Goal: Information Seeking & Learning: Learn about a topic

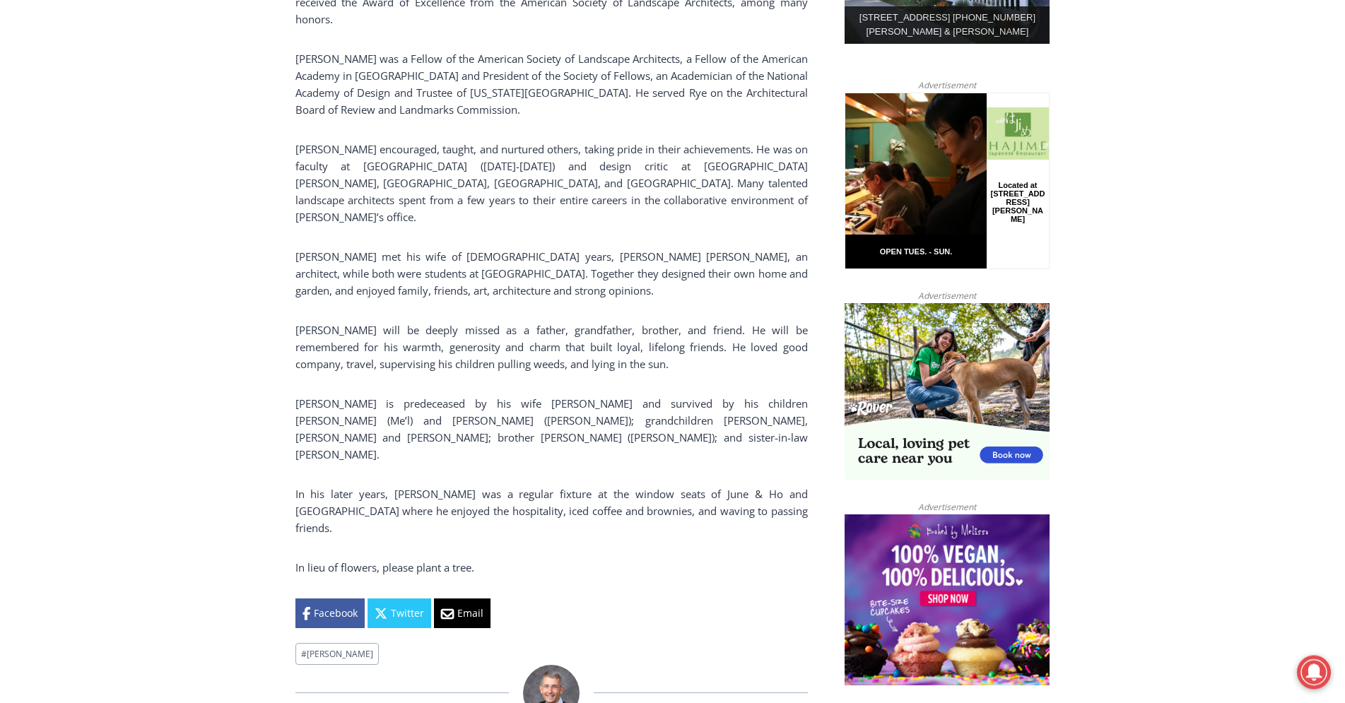
scroll to position [937, 0]
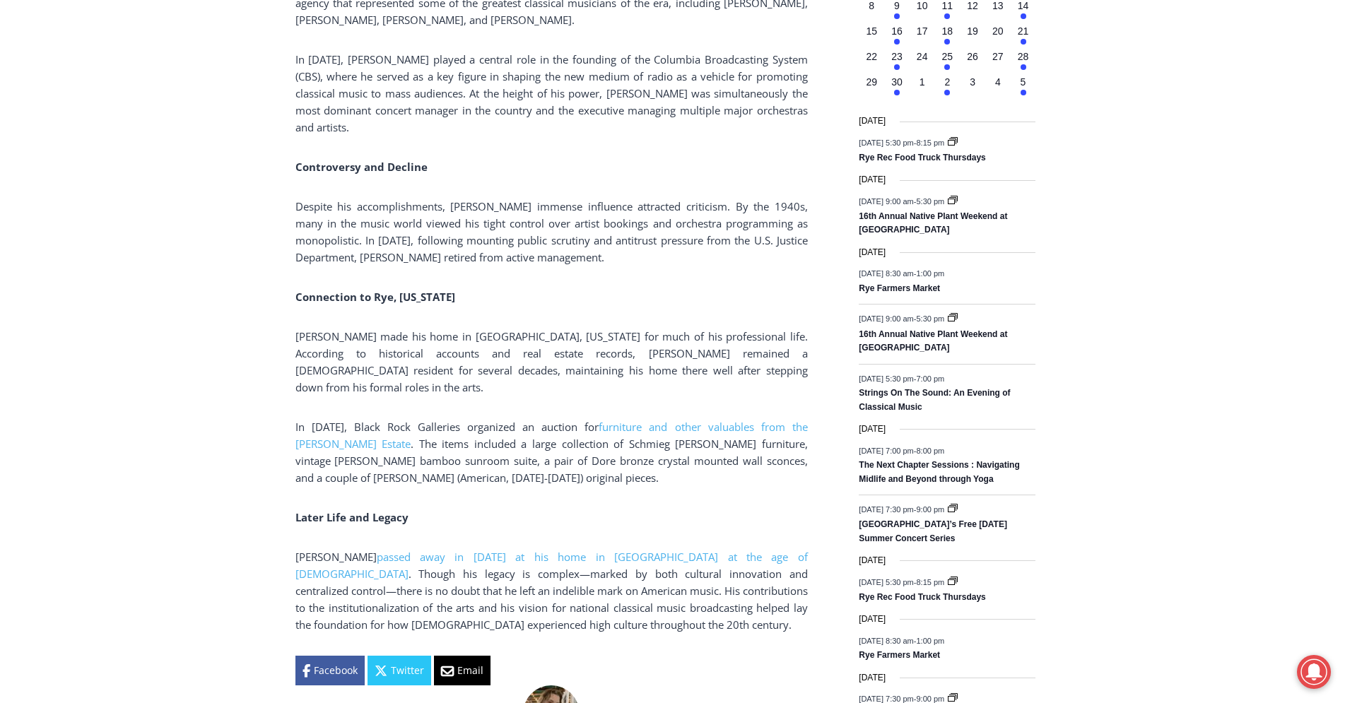
scroll to position [2162, 0]
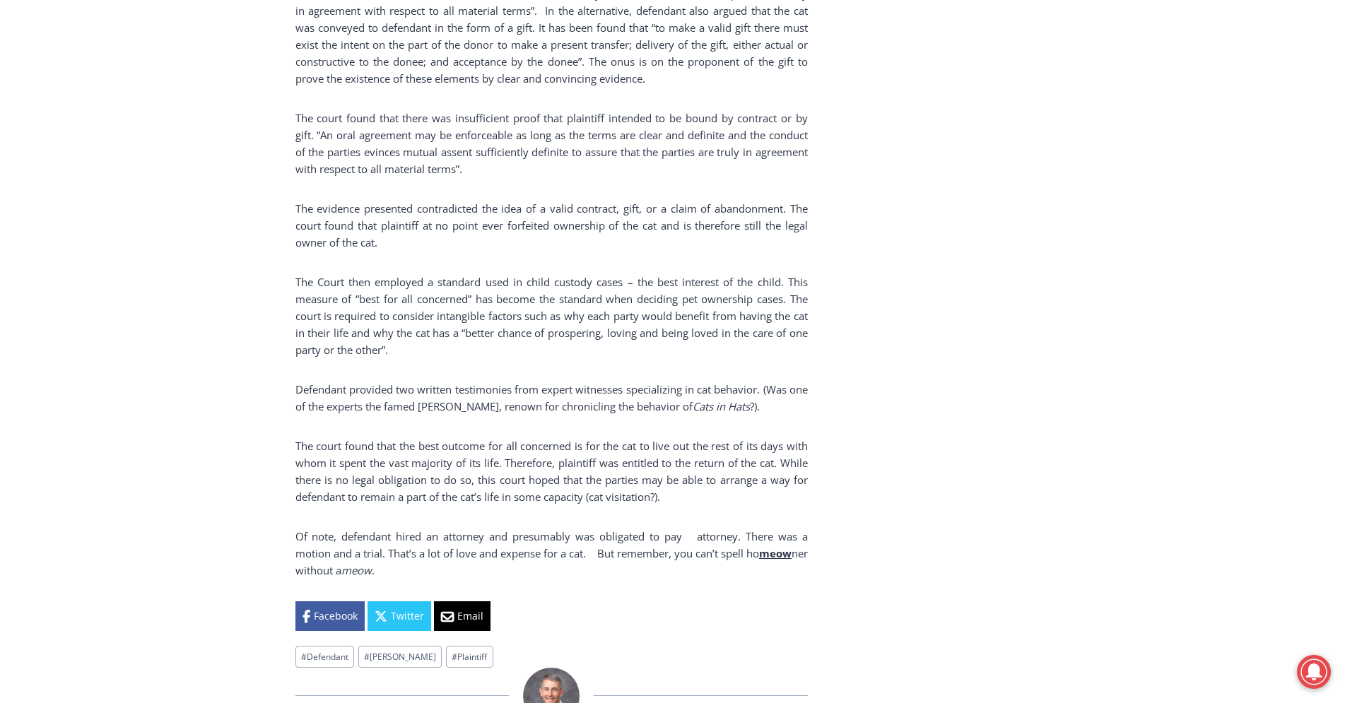
scroll to position [2090, 0]
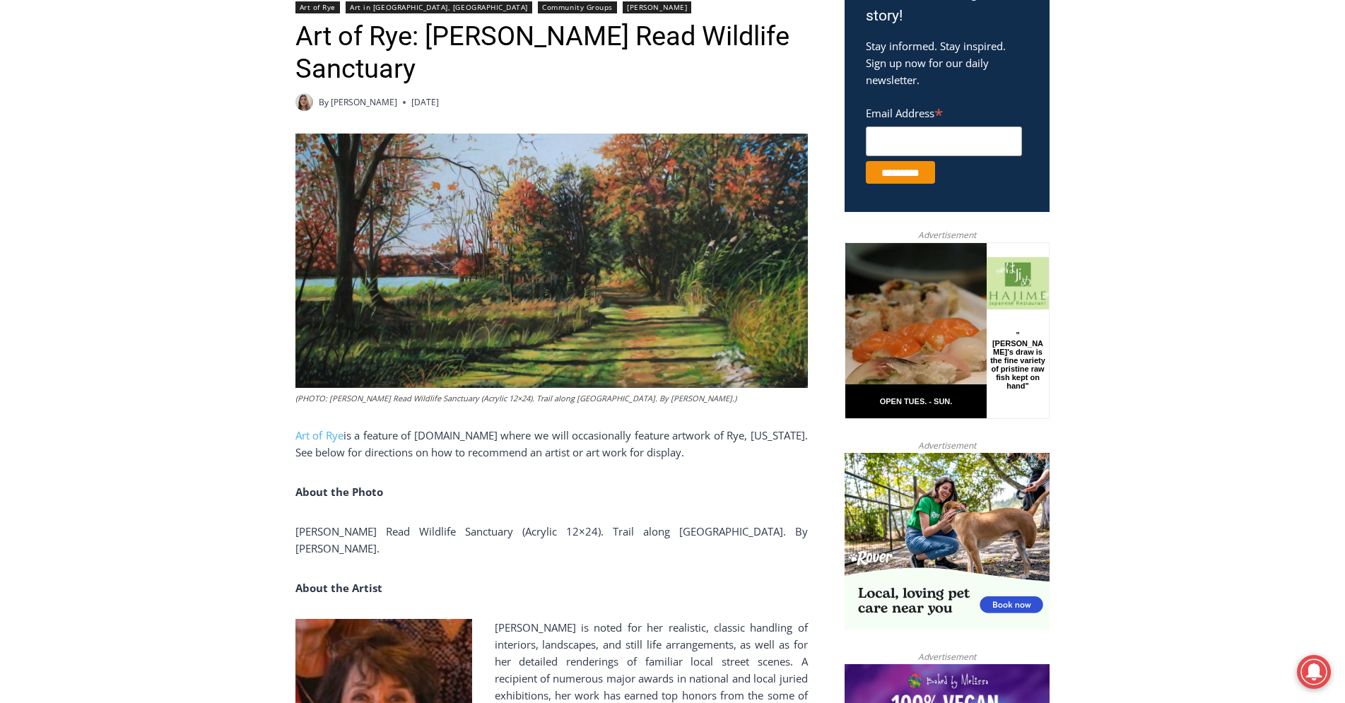
scroll to position [144, 0]
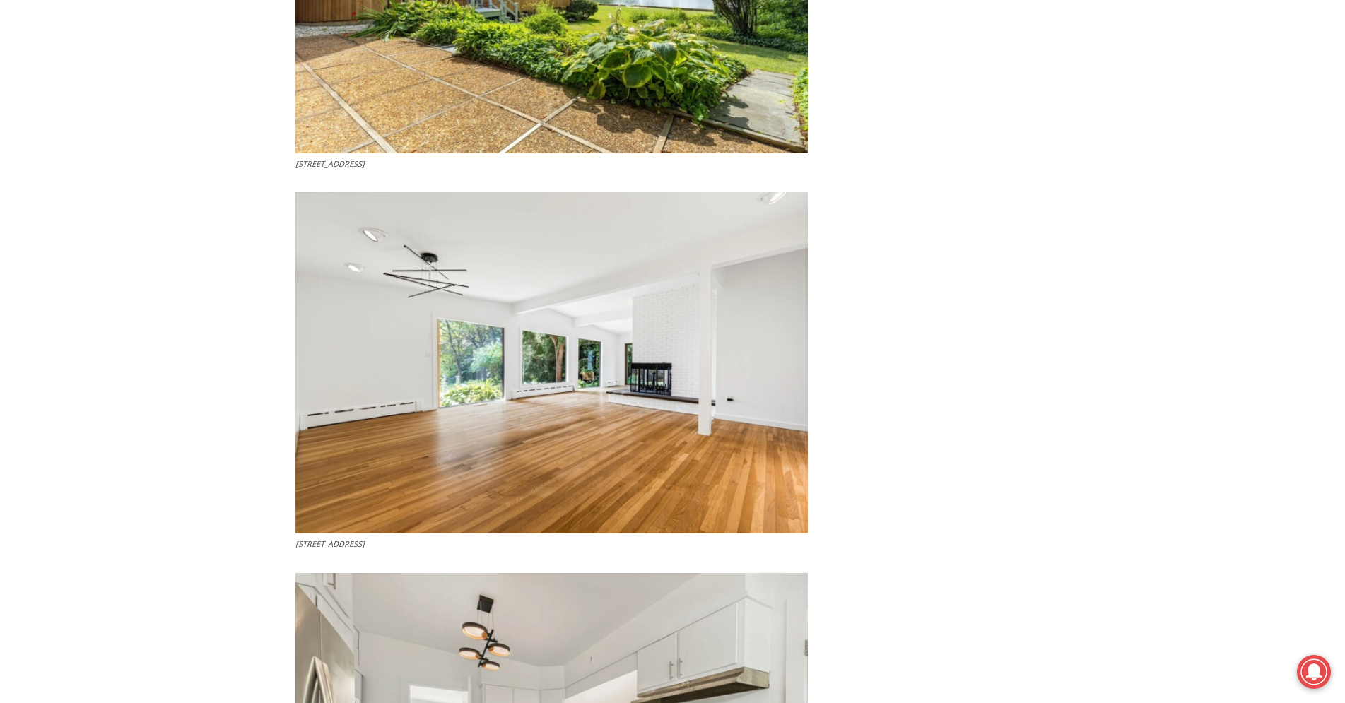
scroll to position [2955, 0]
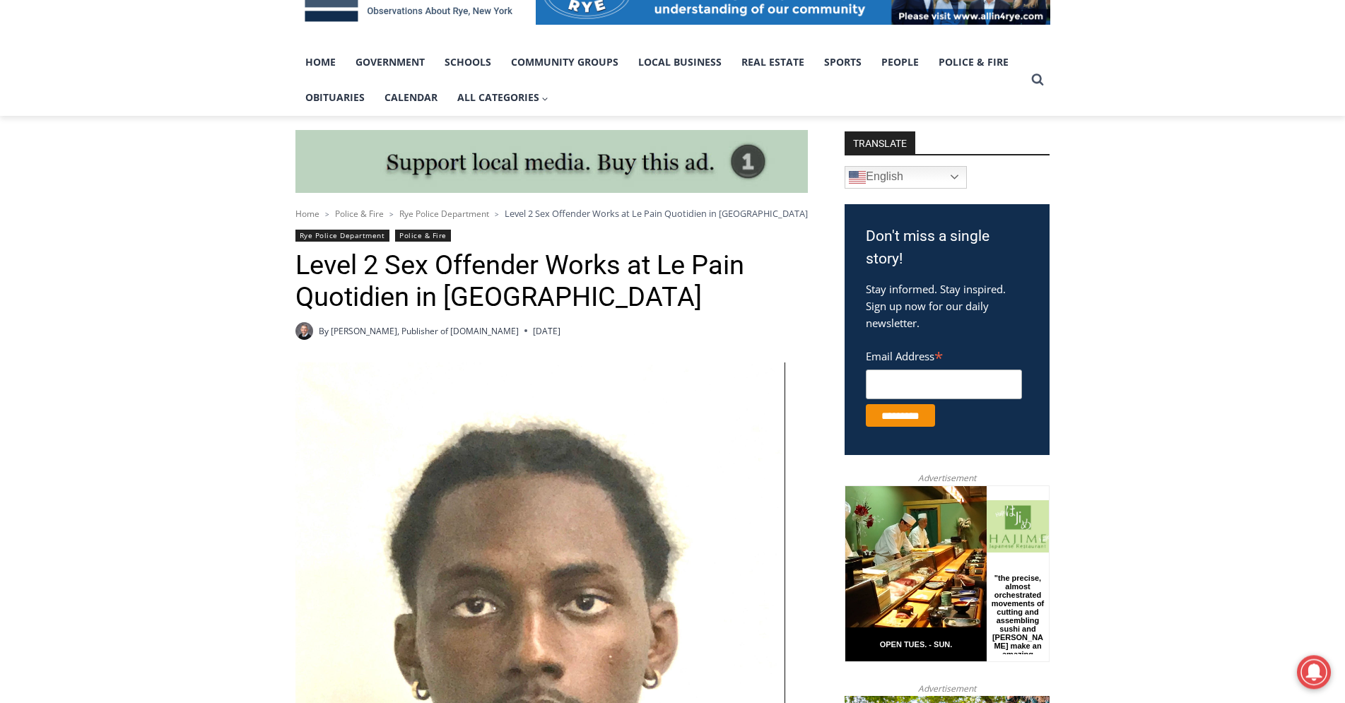
scroll to position [216, 0]
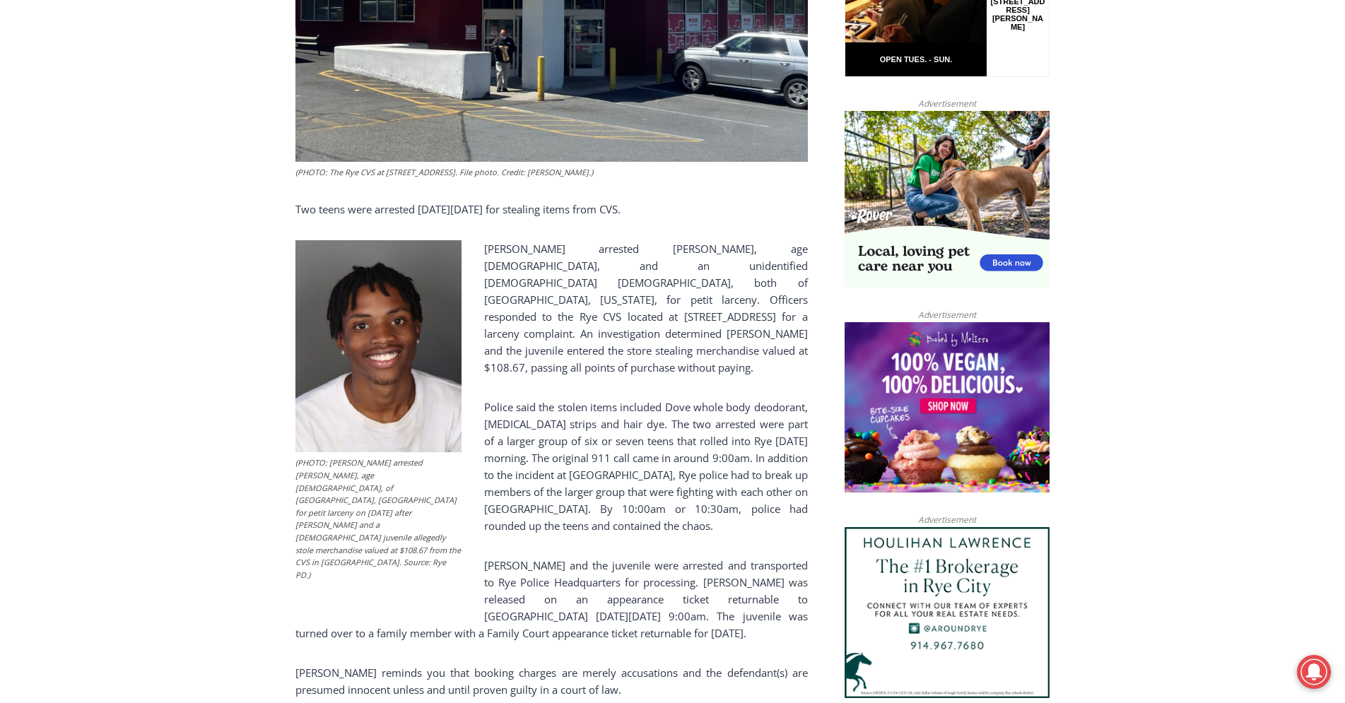
scroll to position [865, 0]
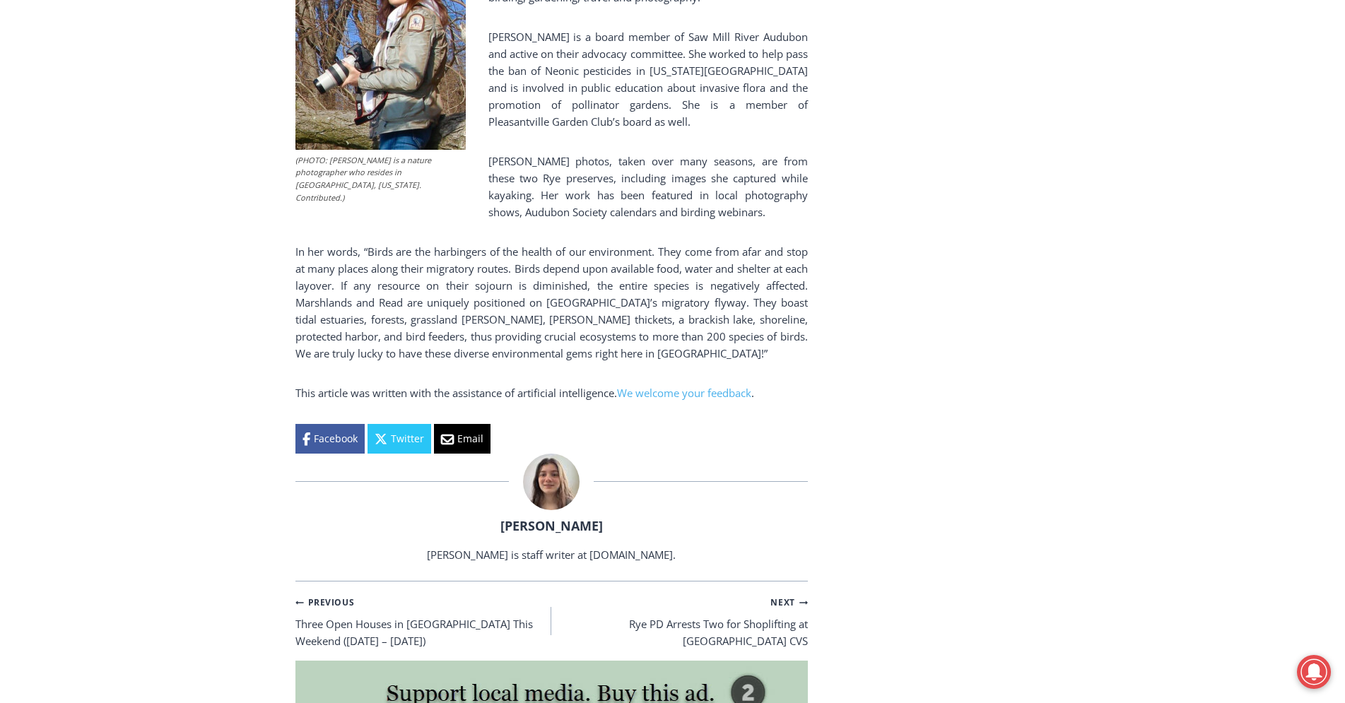
scroll to position [2306, 0]
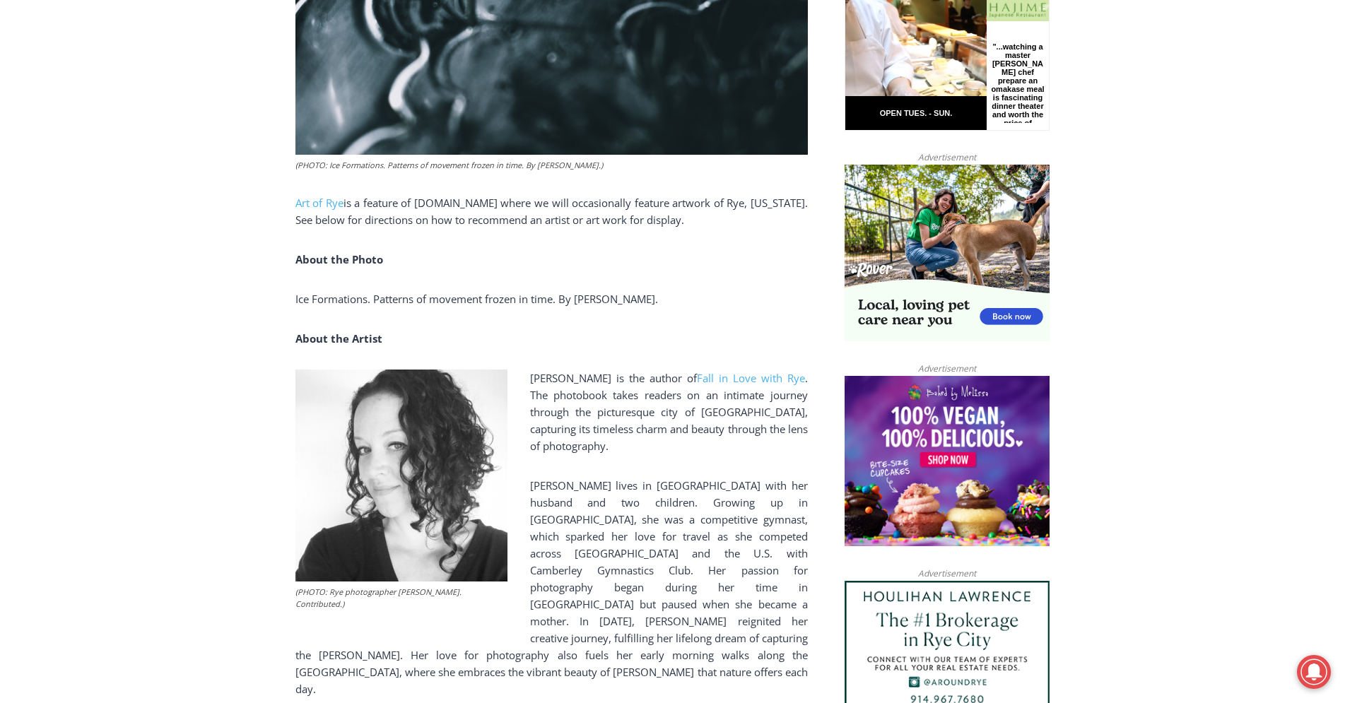
scroll to position [1225, 0]
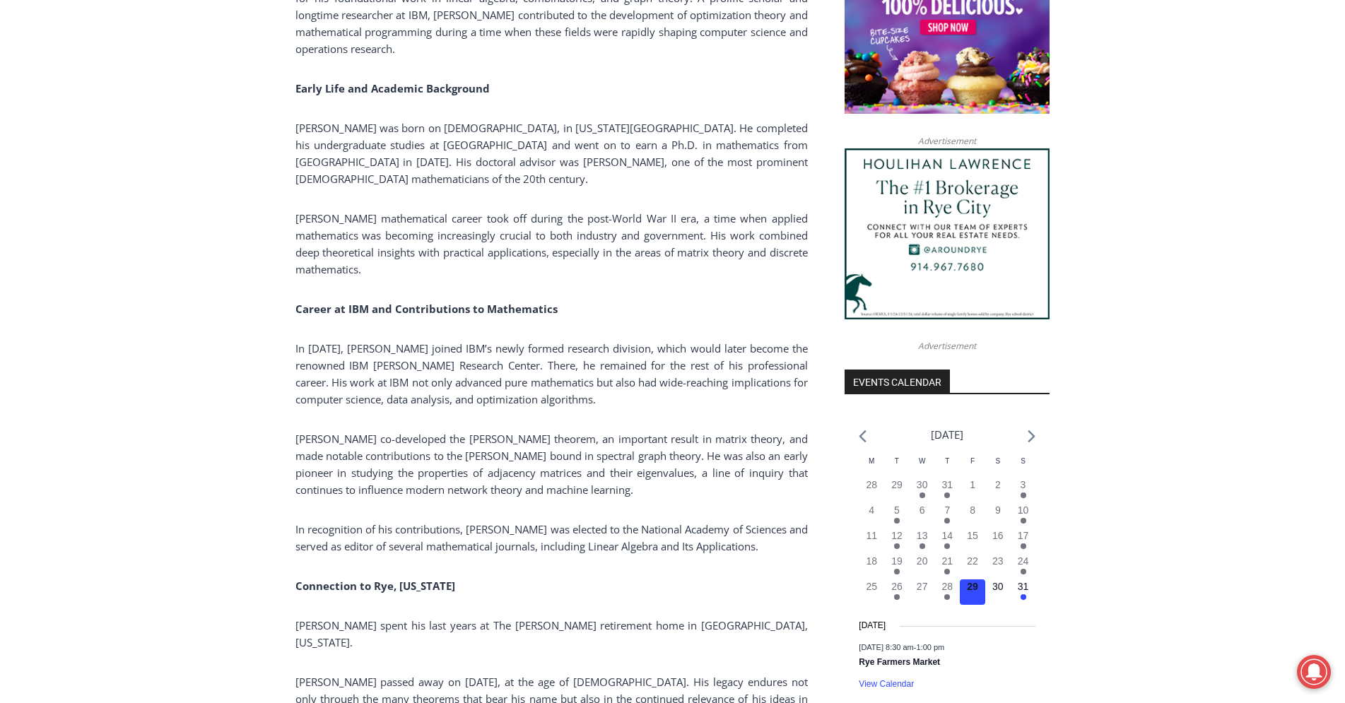
scroll to position [1441, 0]
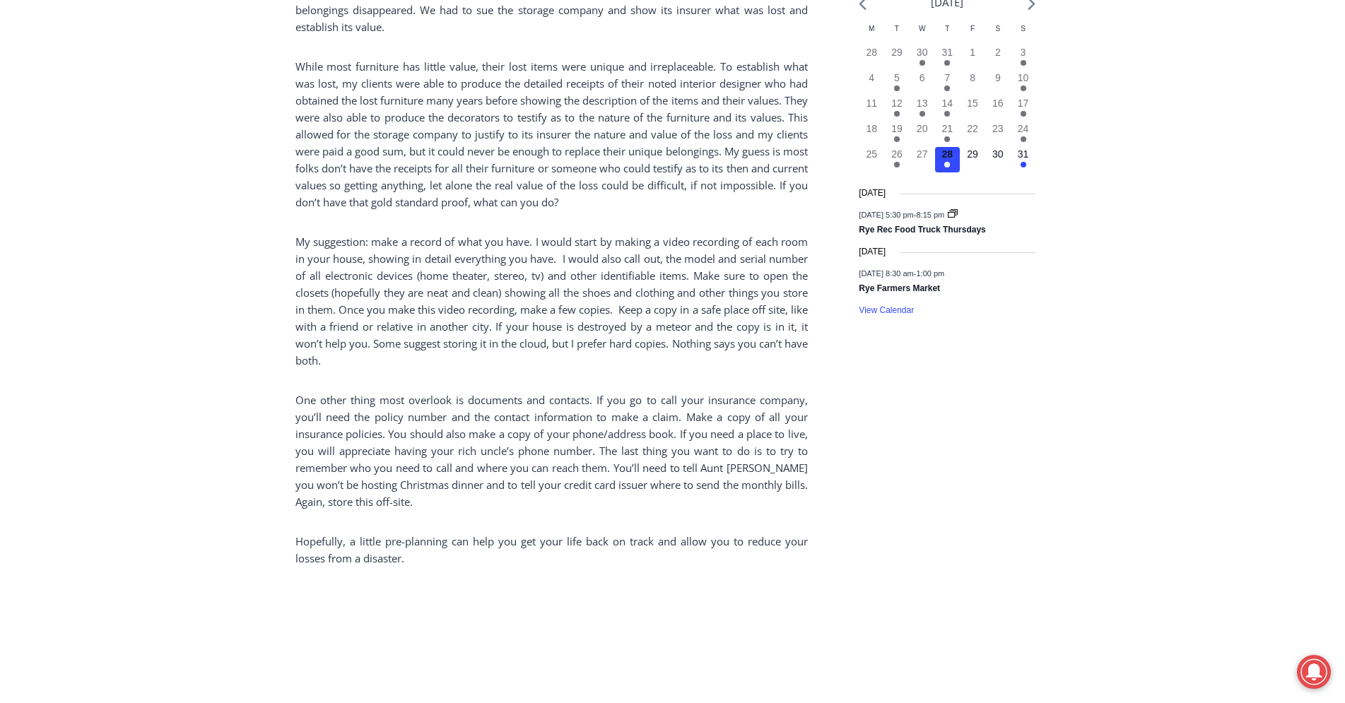
scroll to position [2090, 0]
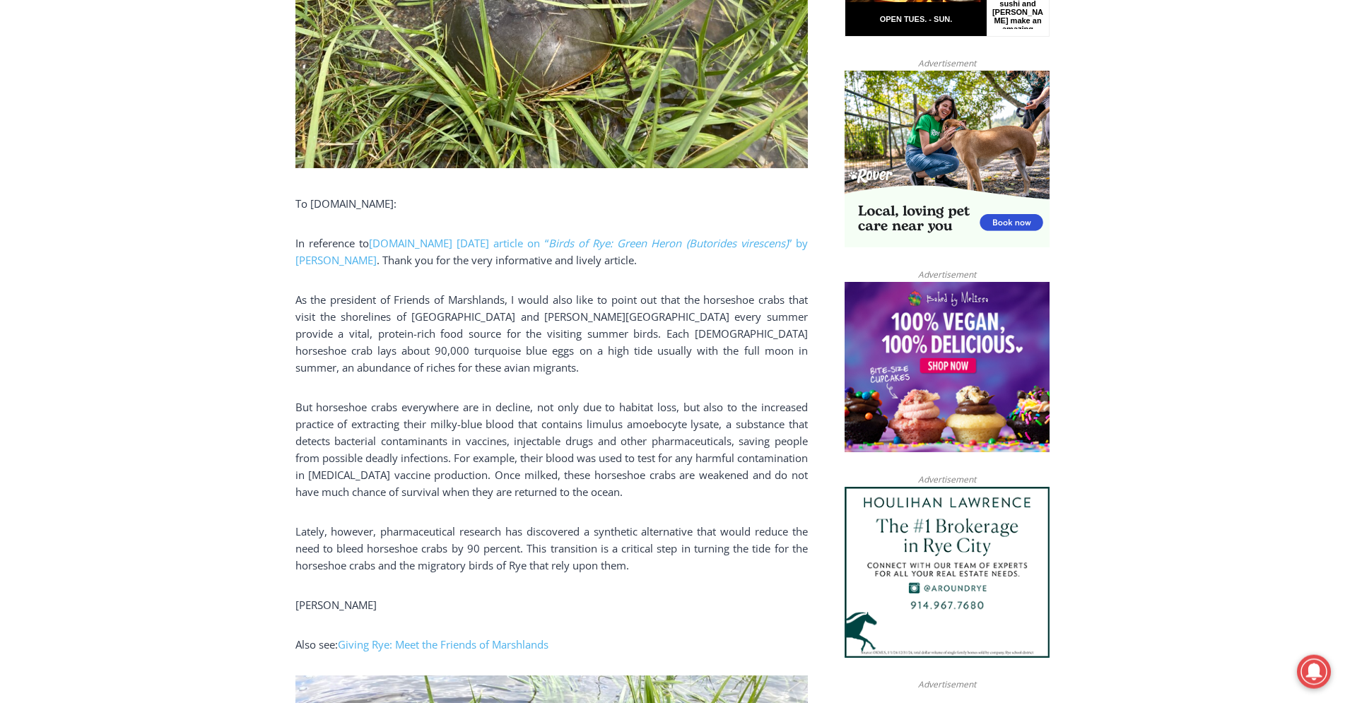
scroll to position [1009, 0]
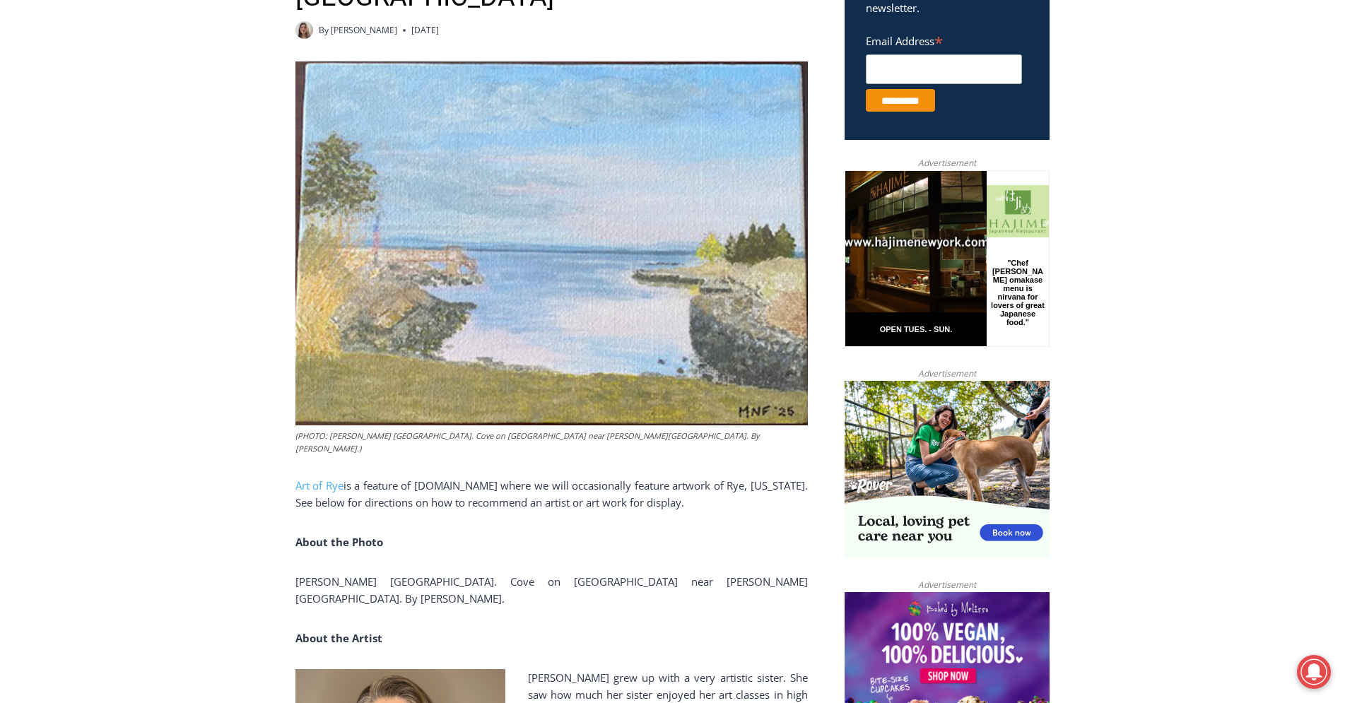
scroll to position [937, 0]
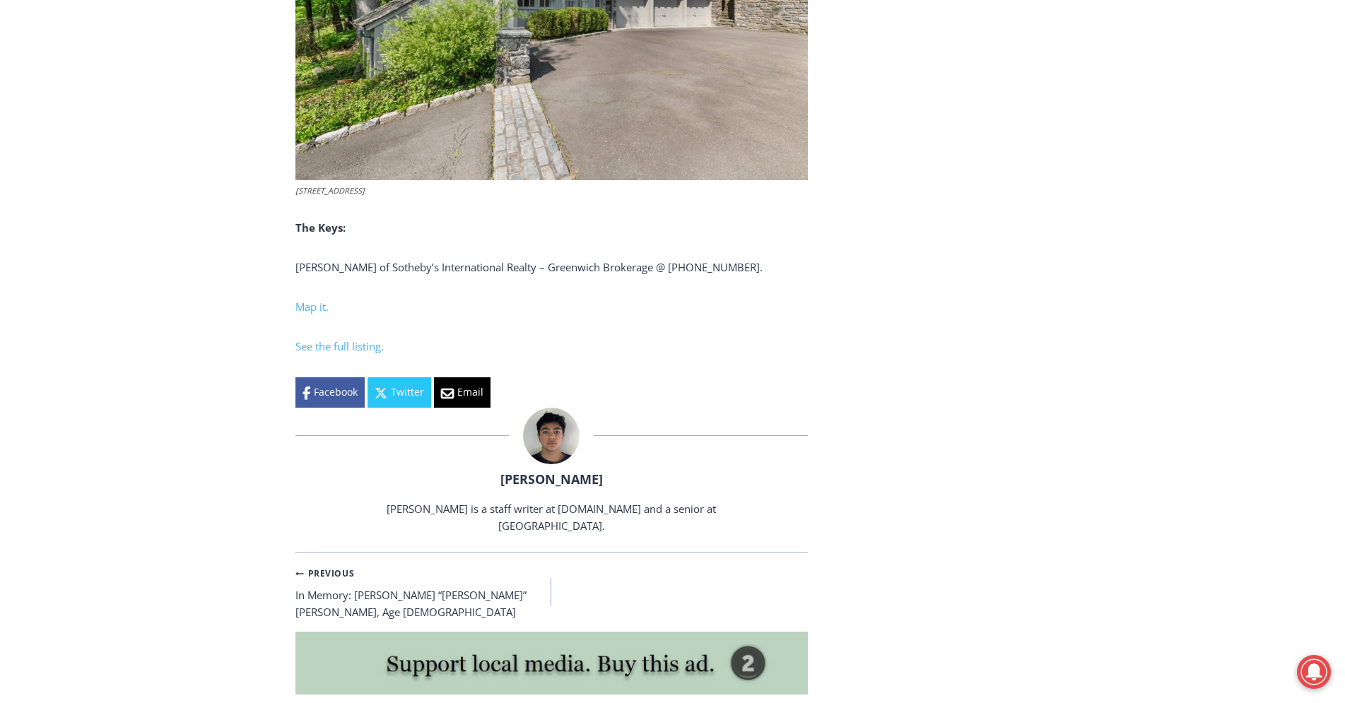
scroll to position [5910, 0]
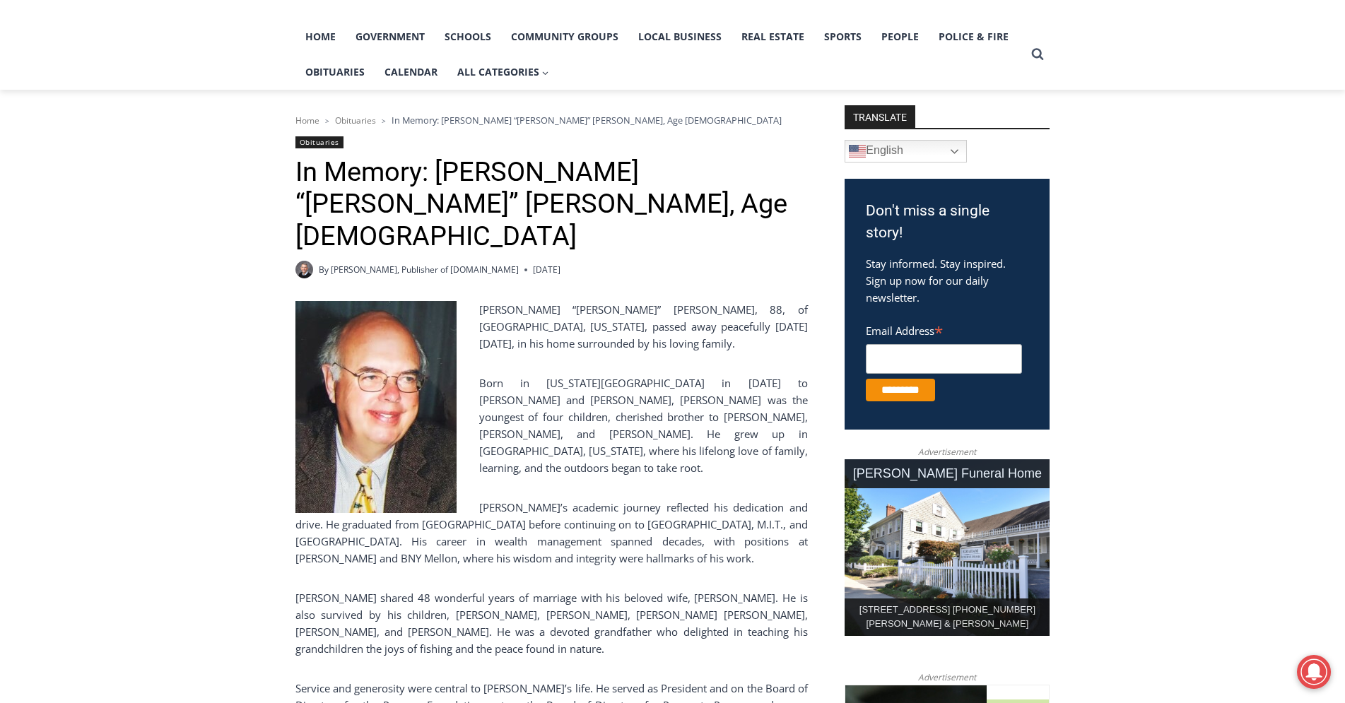
scroll to position [216, 0]
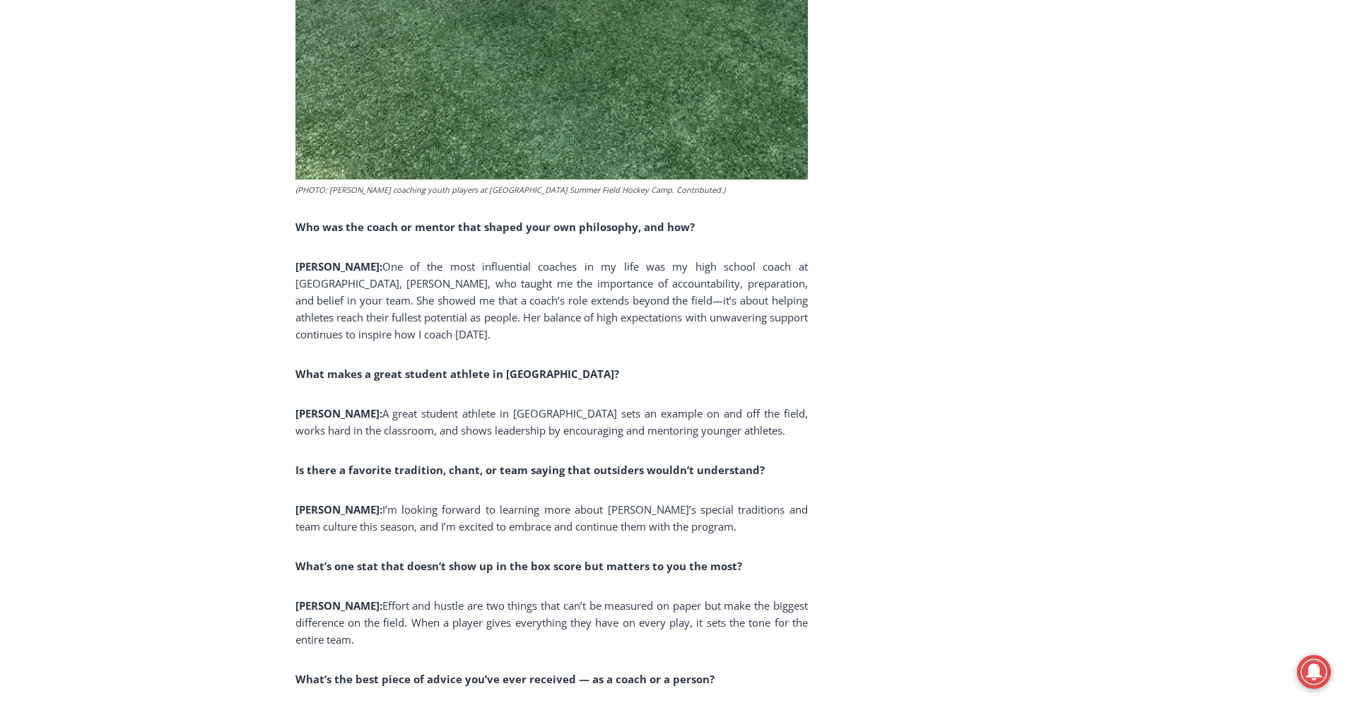
scroll to position [2811, 0]
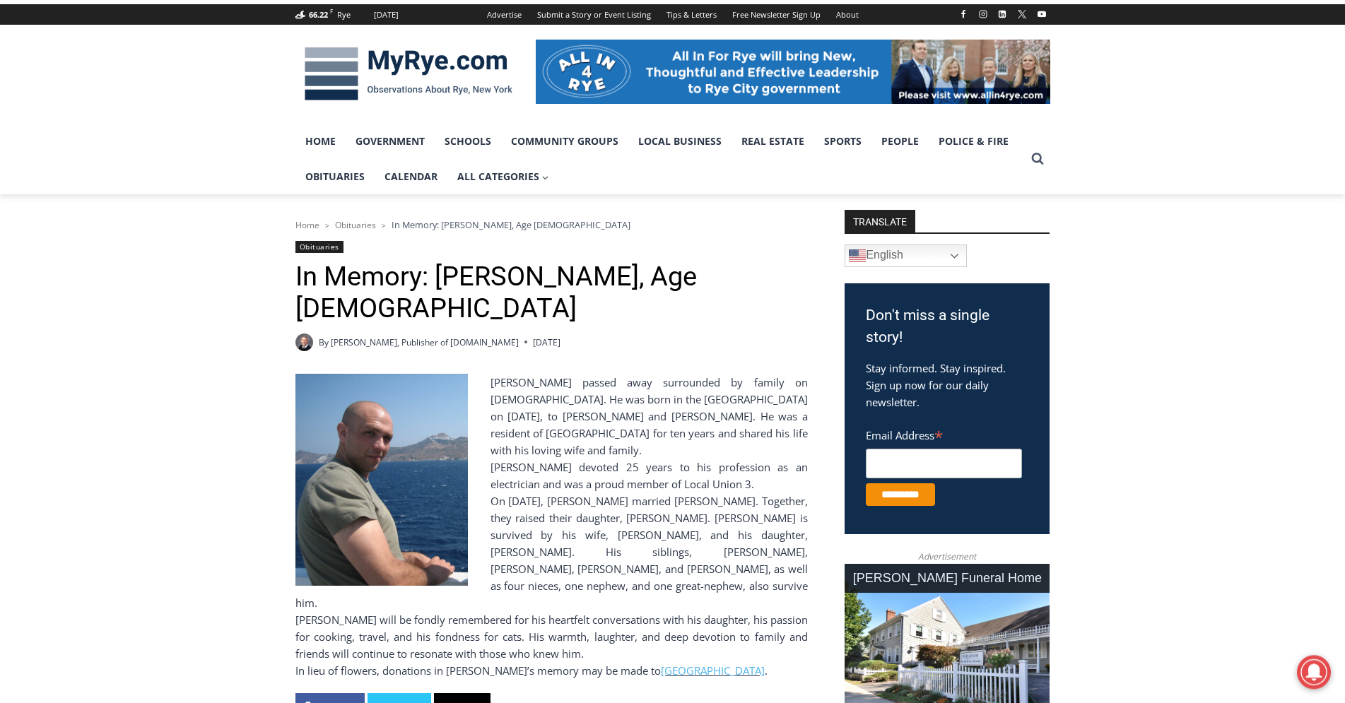
scroll to position [144, 0]
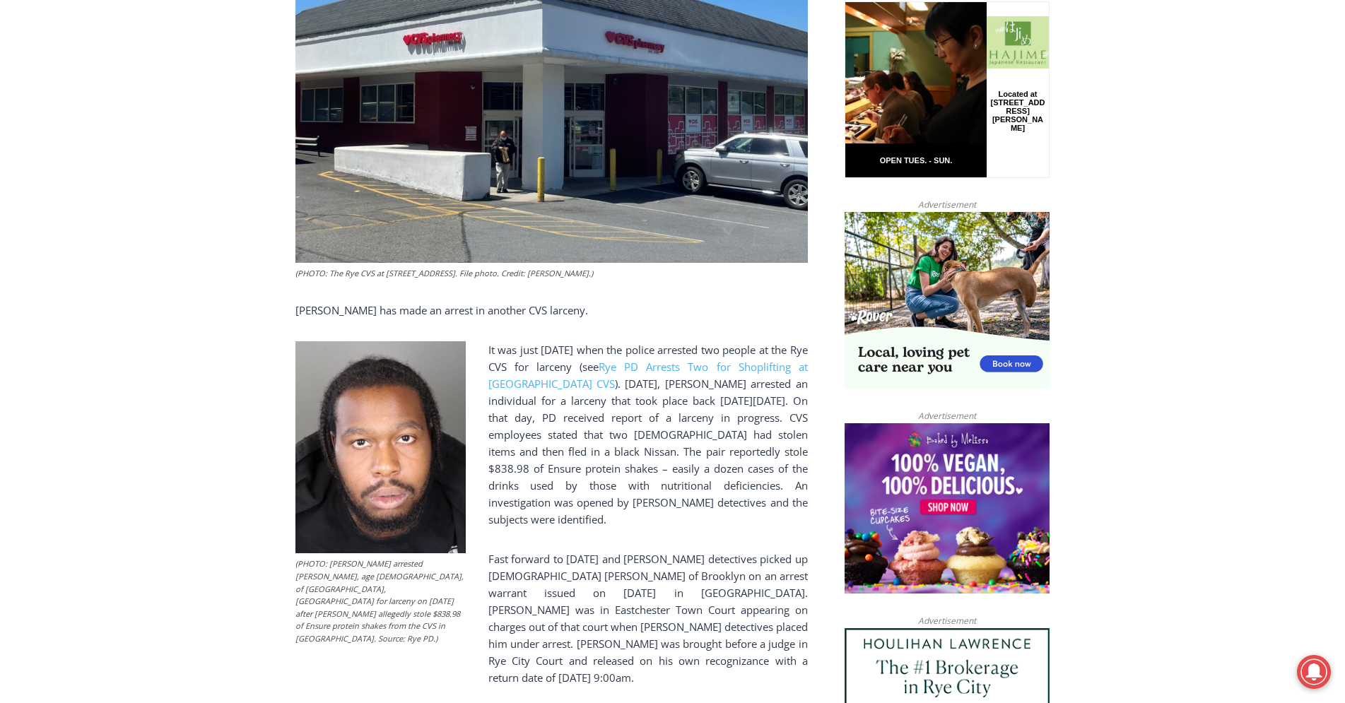
scroll to position [793, 0]
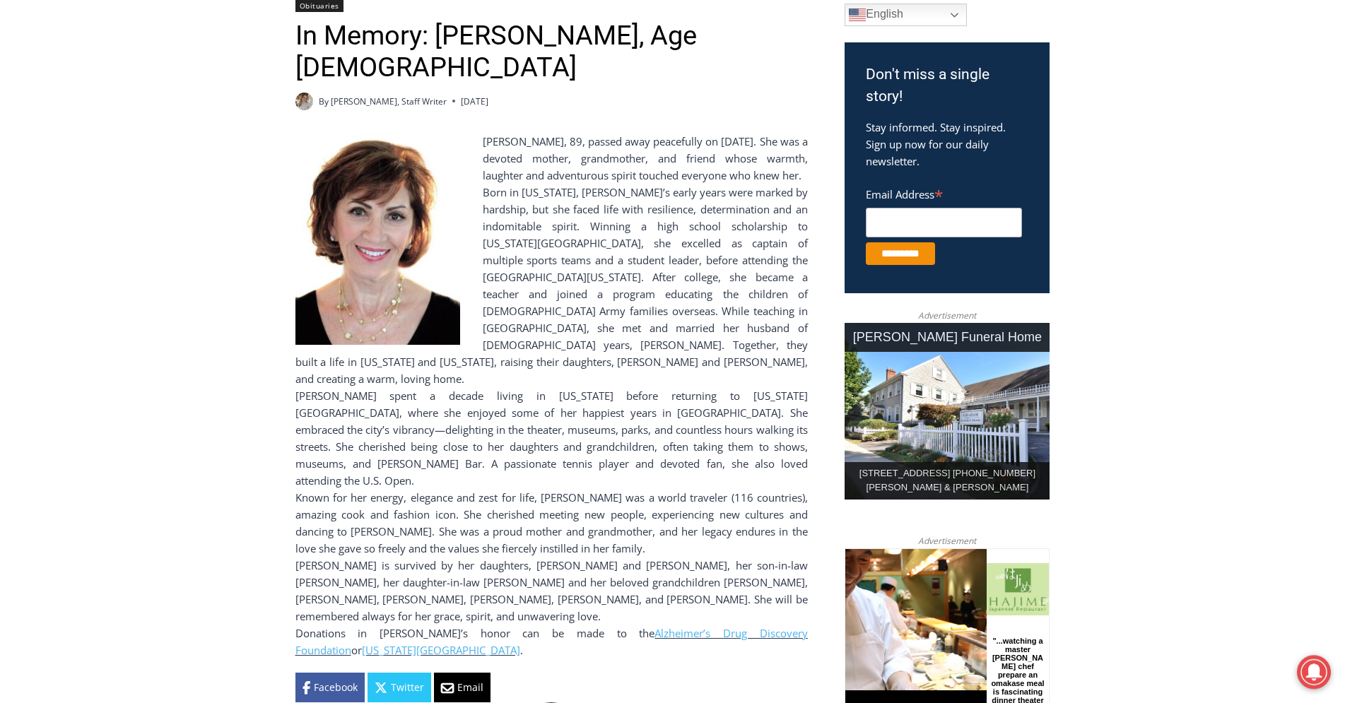
scroll to position [432, 0]
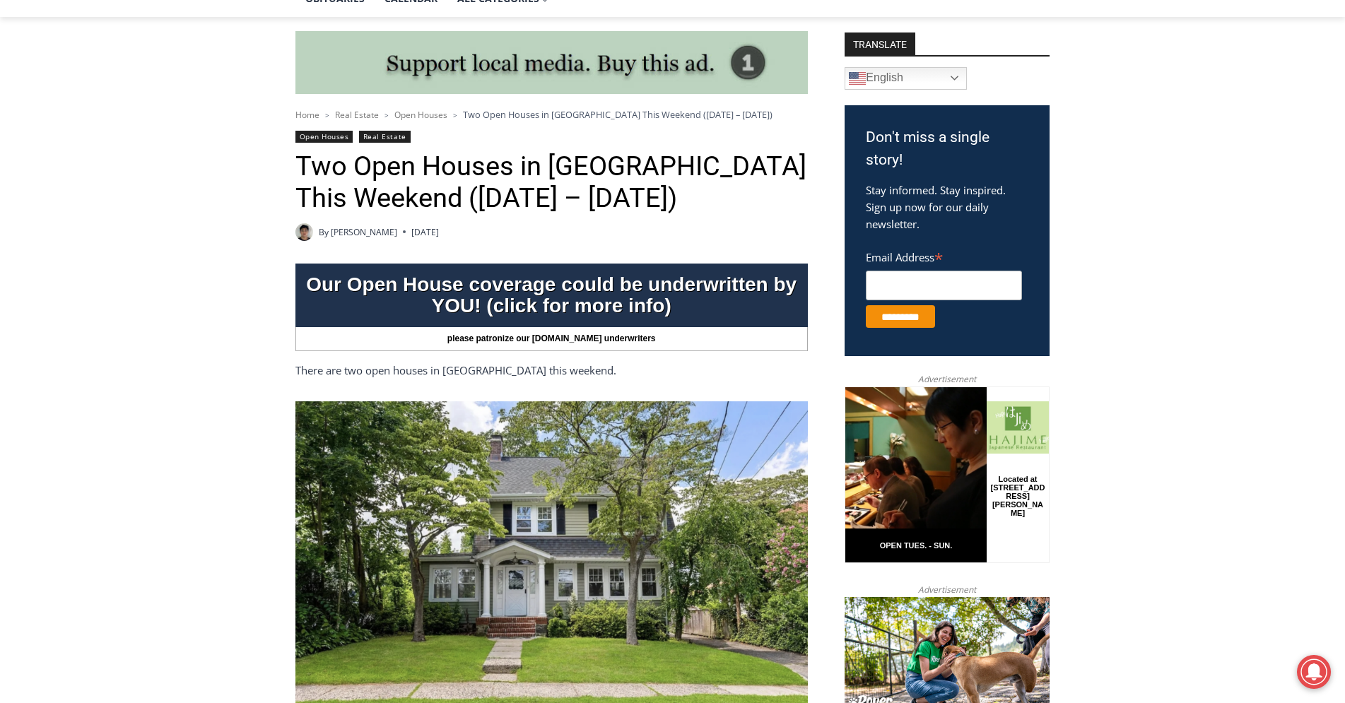
scroll to position [577, 0]
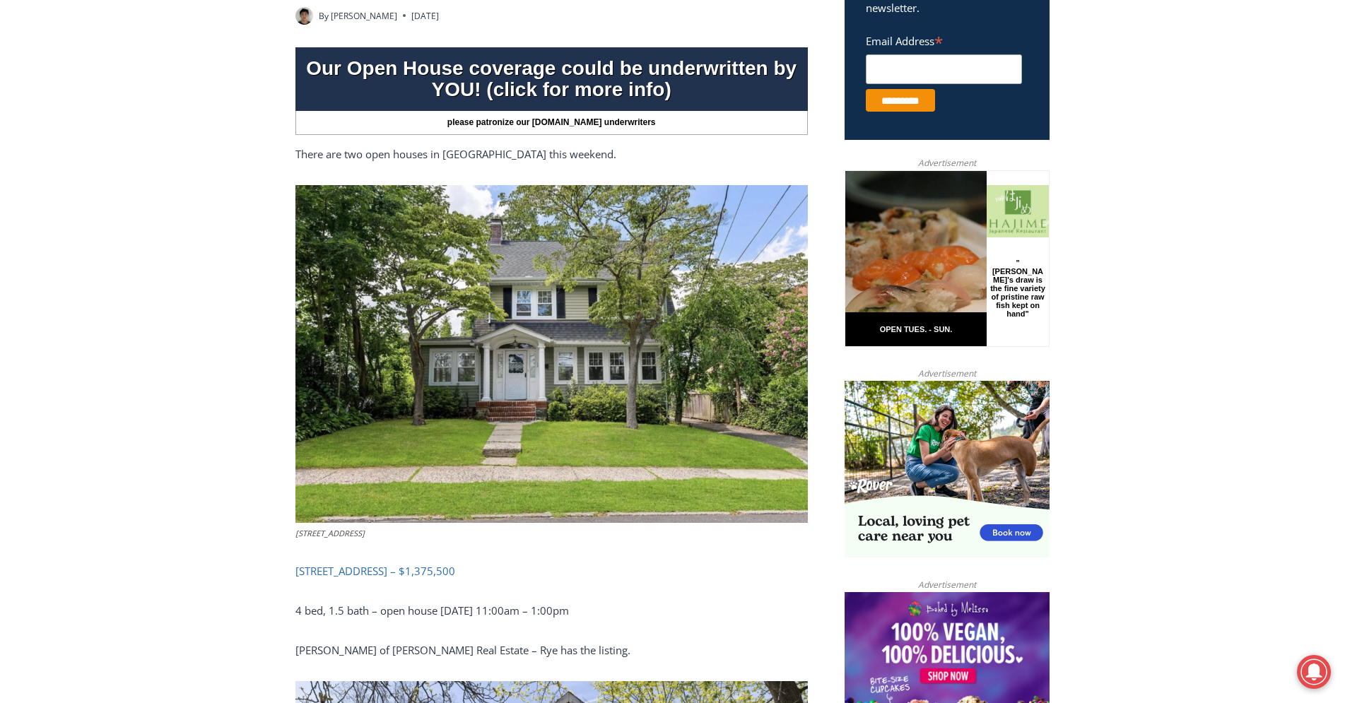
click at [358, 572] on link "15 Roosevelt Avenue, Rye – $1,375,500" at bounding box center [375, 571] width 160 height 14
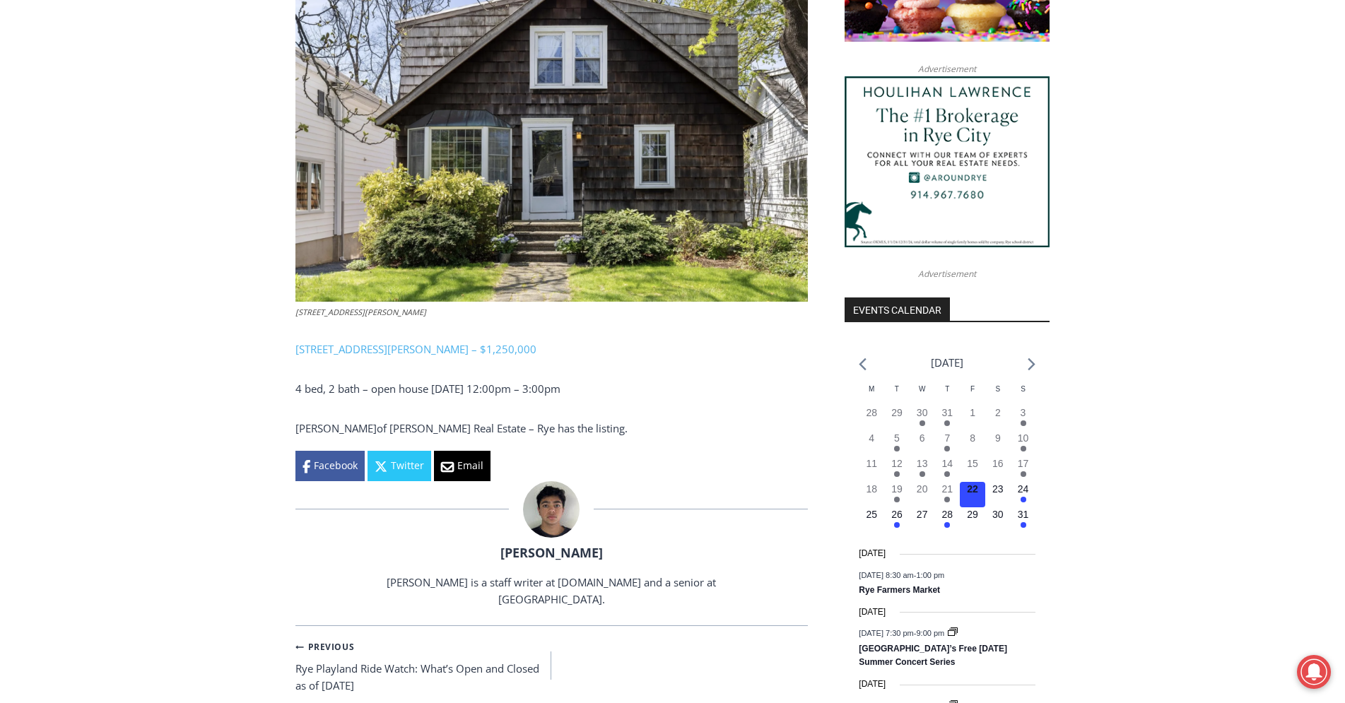
scroll to position [937, 0]
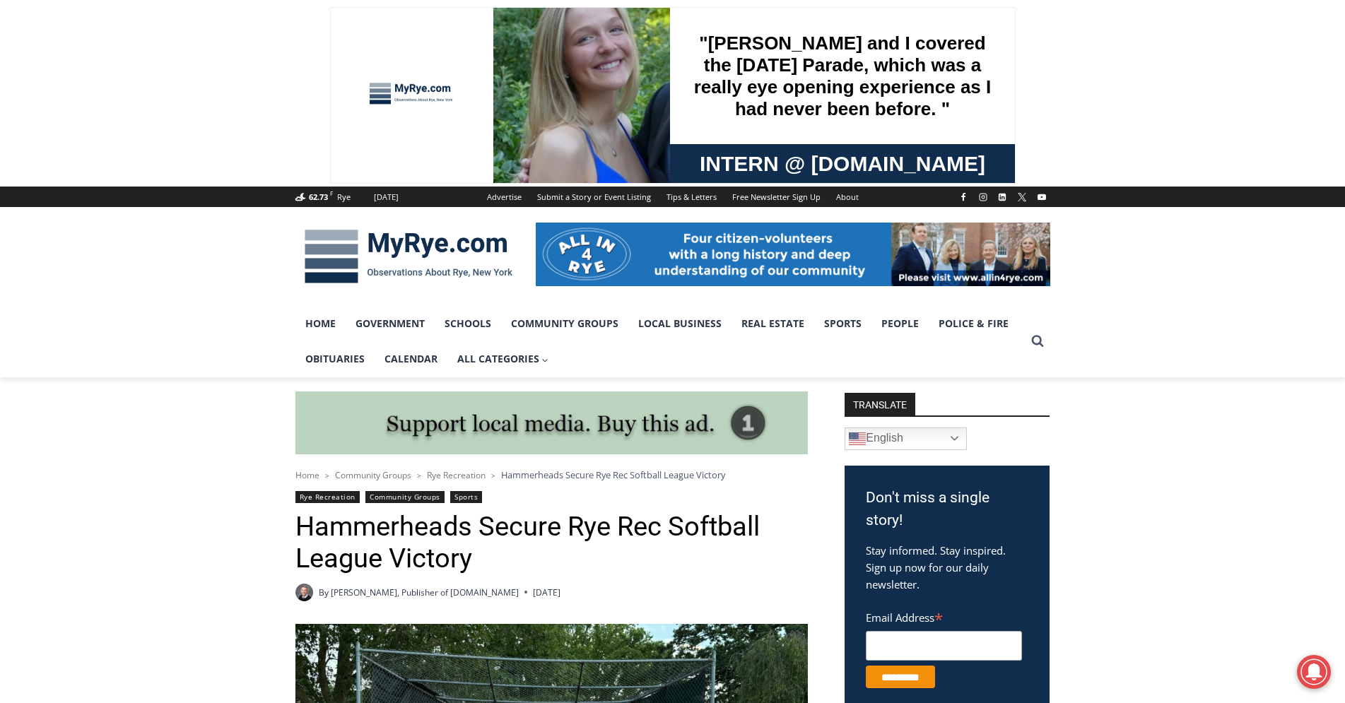
scroll to position [360, 0]
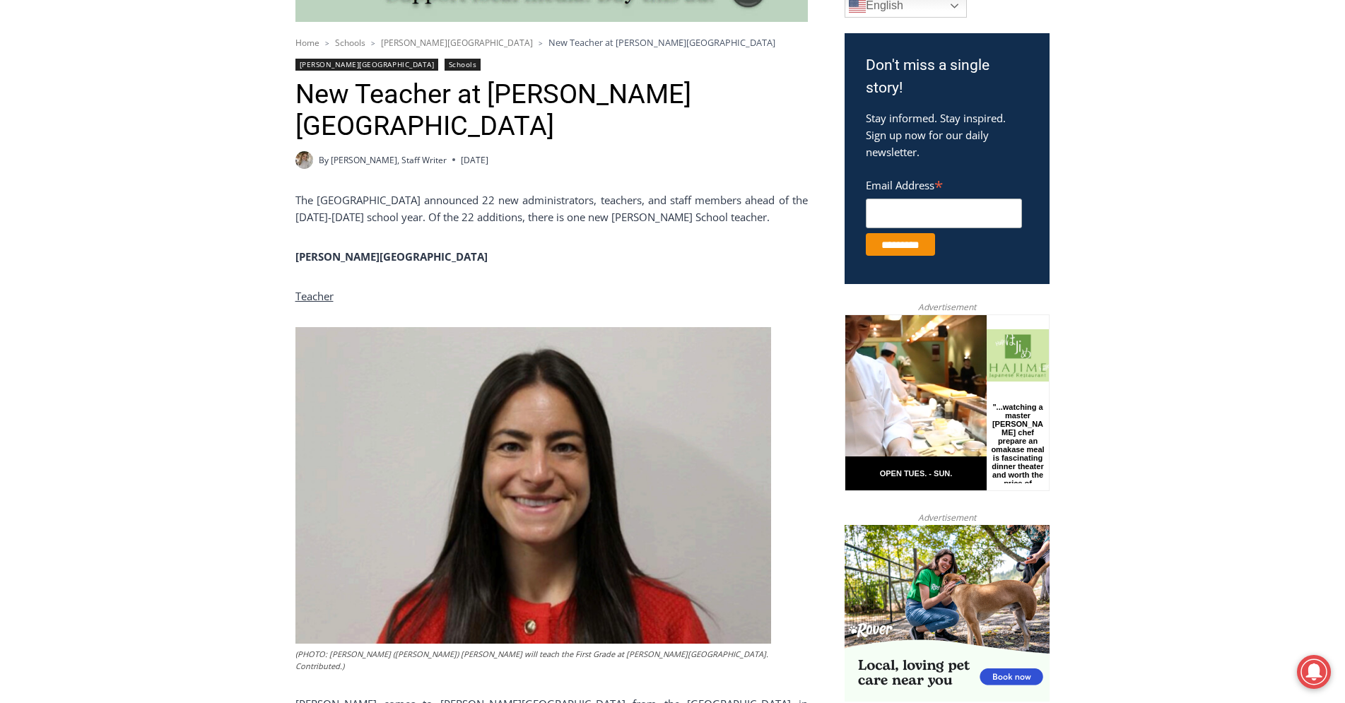
scroll to position [865, 0]
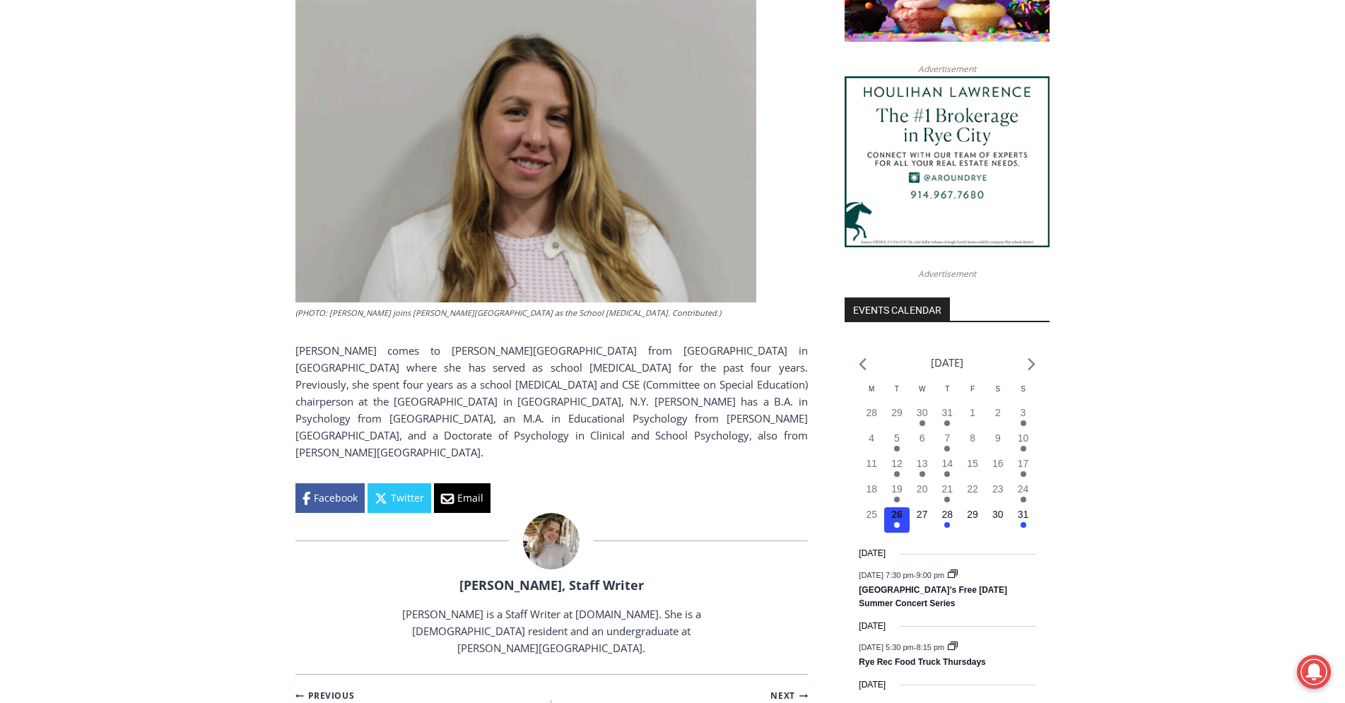
scroll to position [1730, 0]
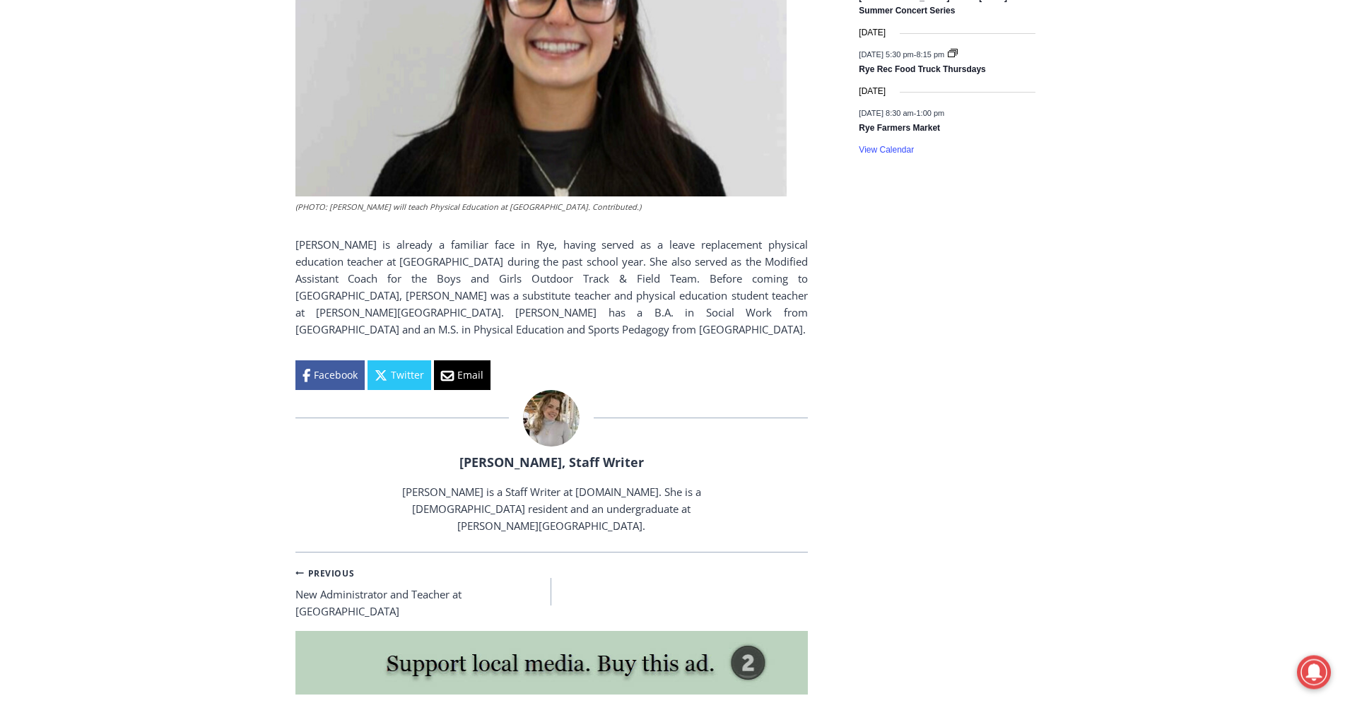
scroll to position [2018, 0]
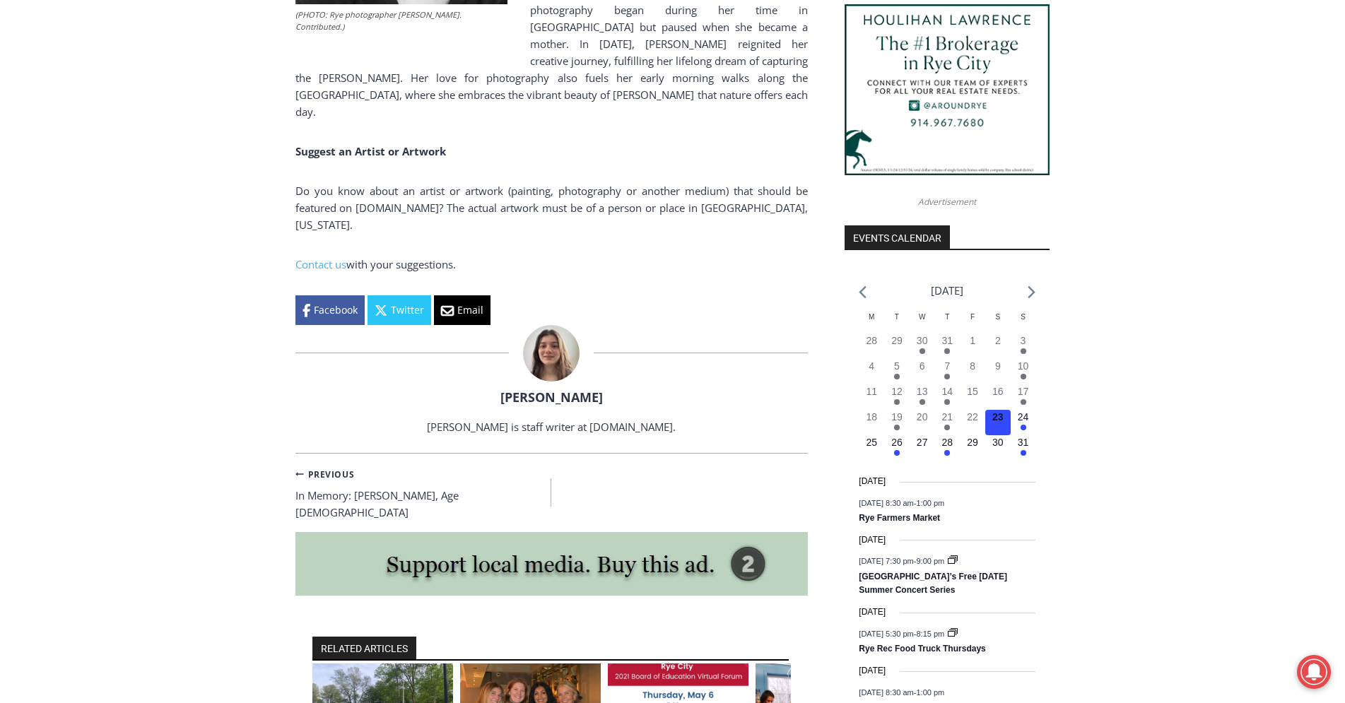
scroll to position [1153, 0]
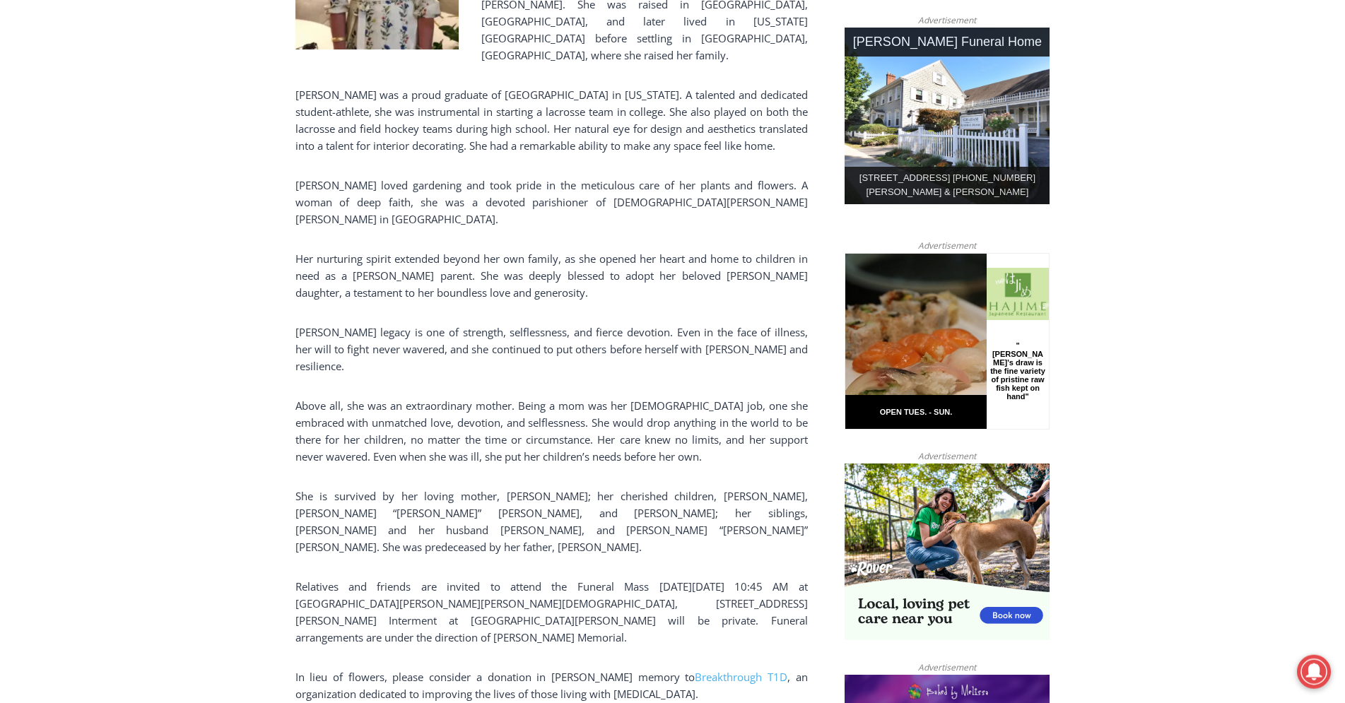
scroll to position [721, 0]
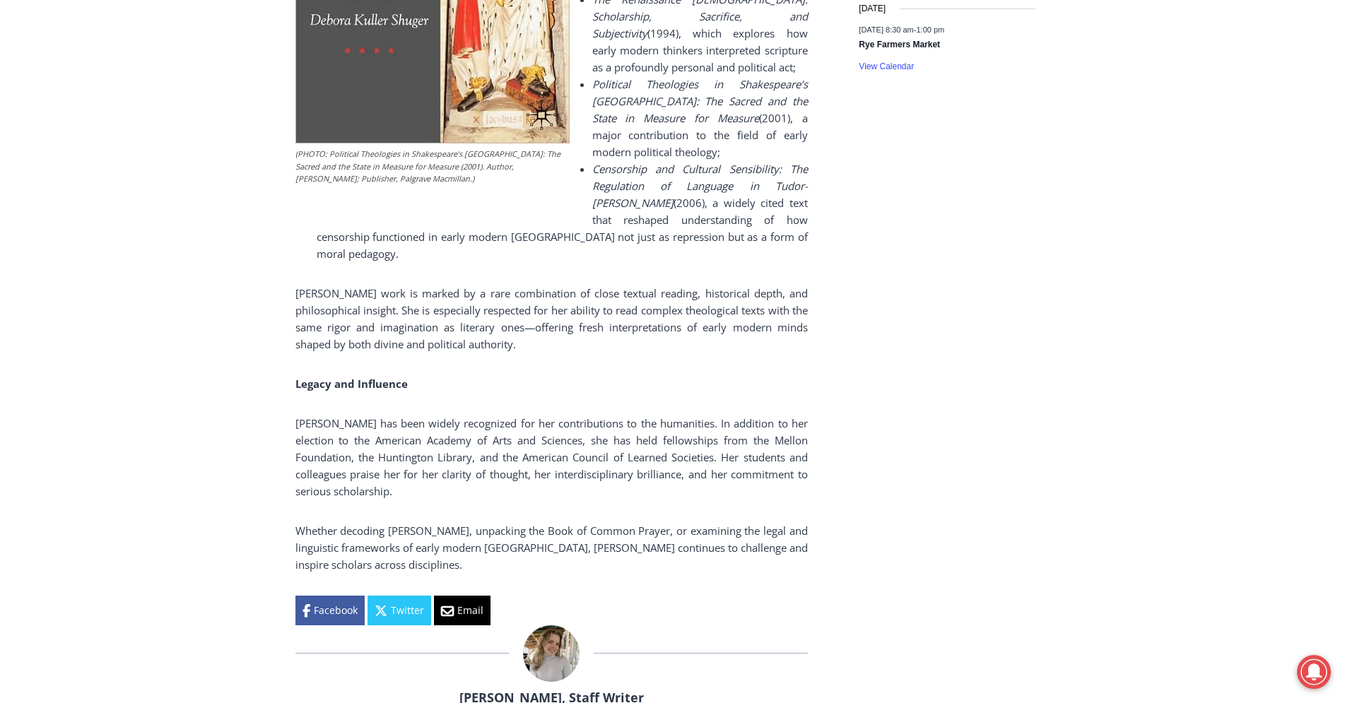
scroll to position [2018, 0]
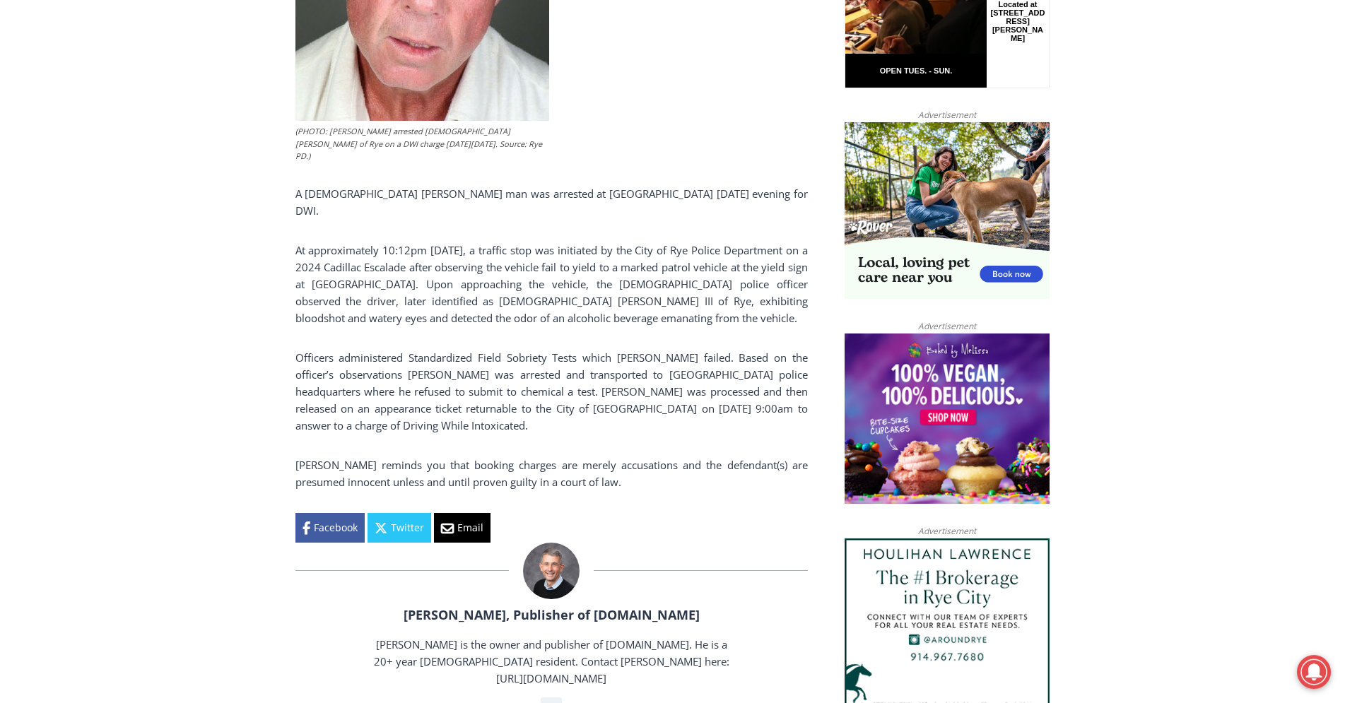
scroll to position [865, 0]
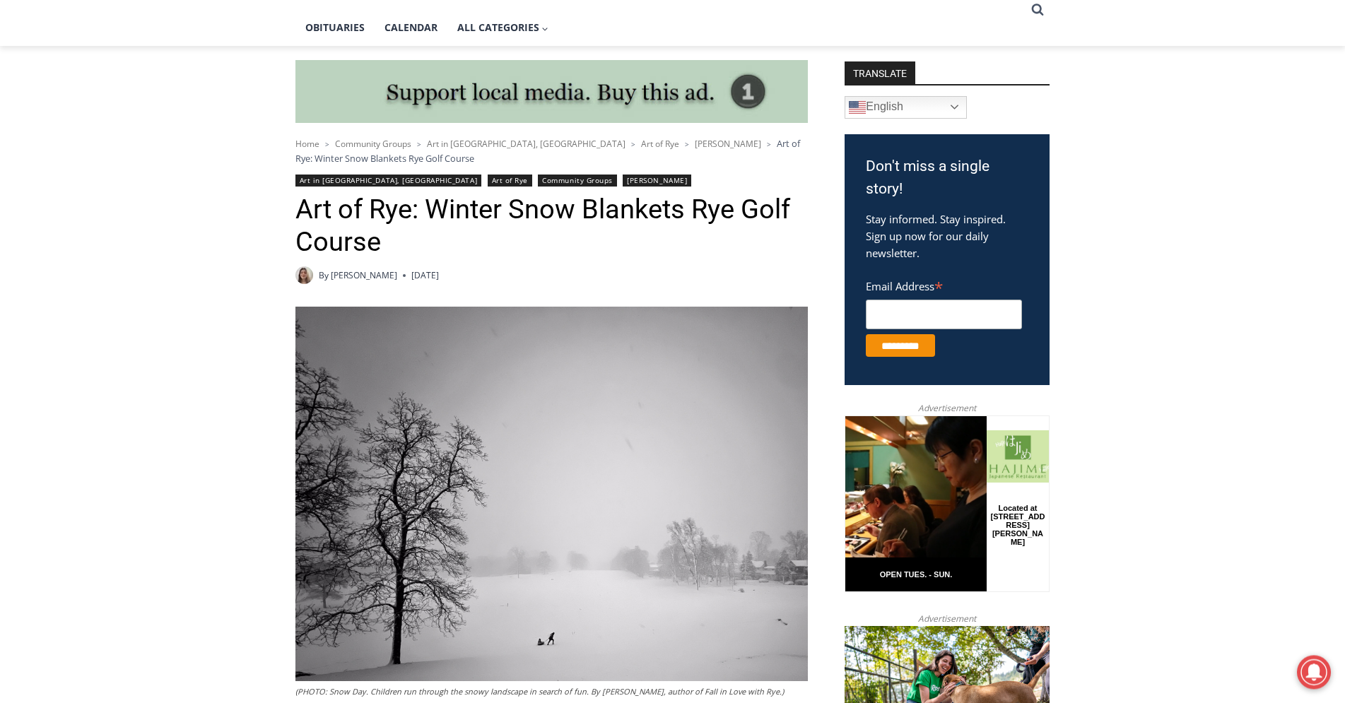
scroll to position [288, 0]
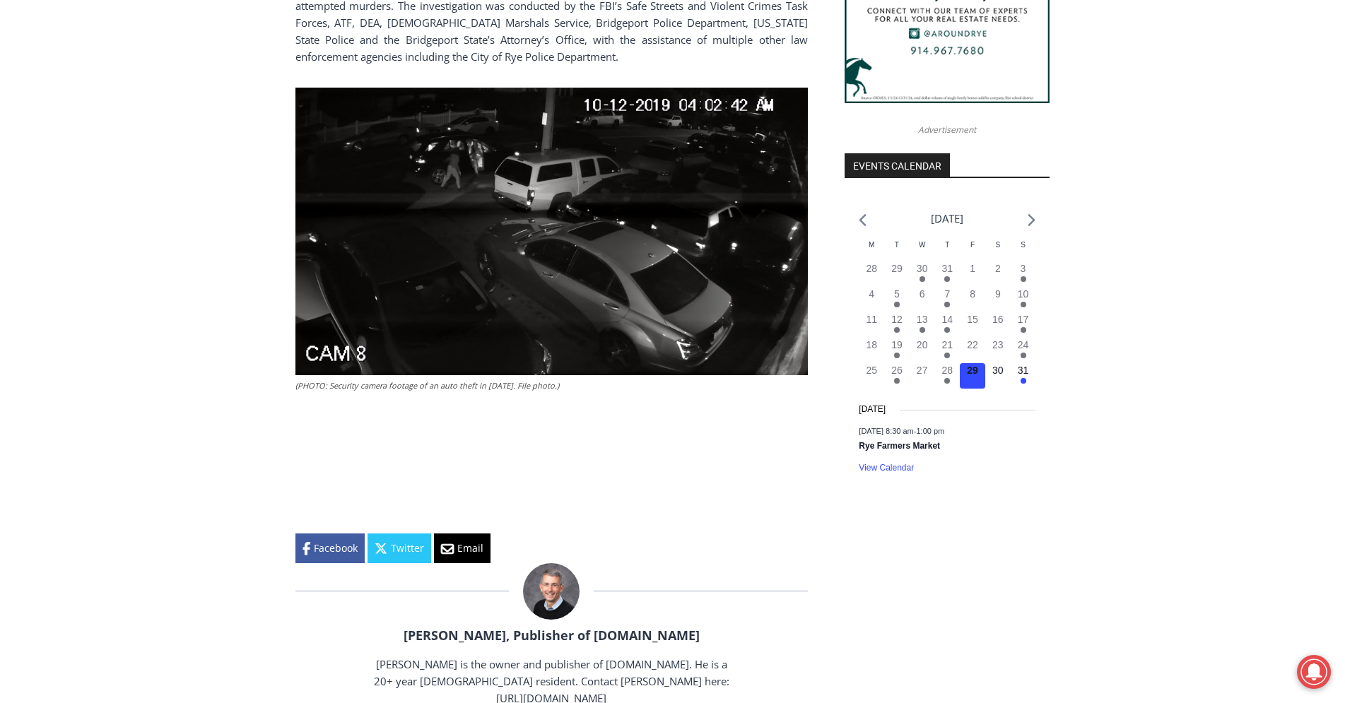
scroll to position [1153, 0]
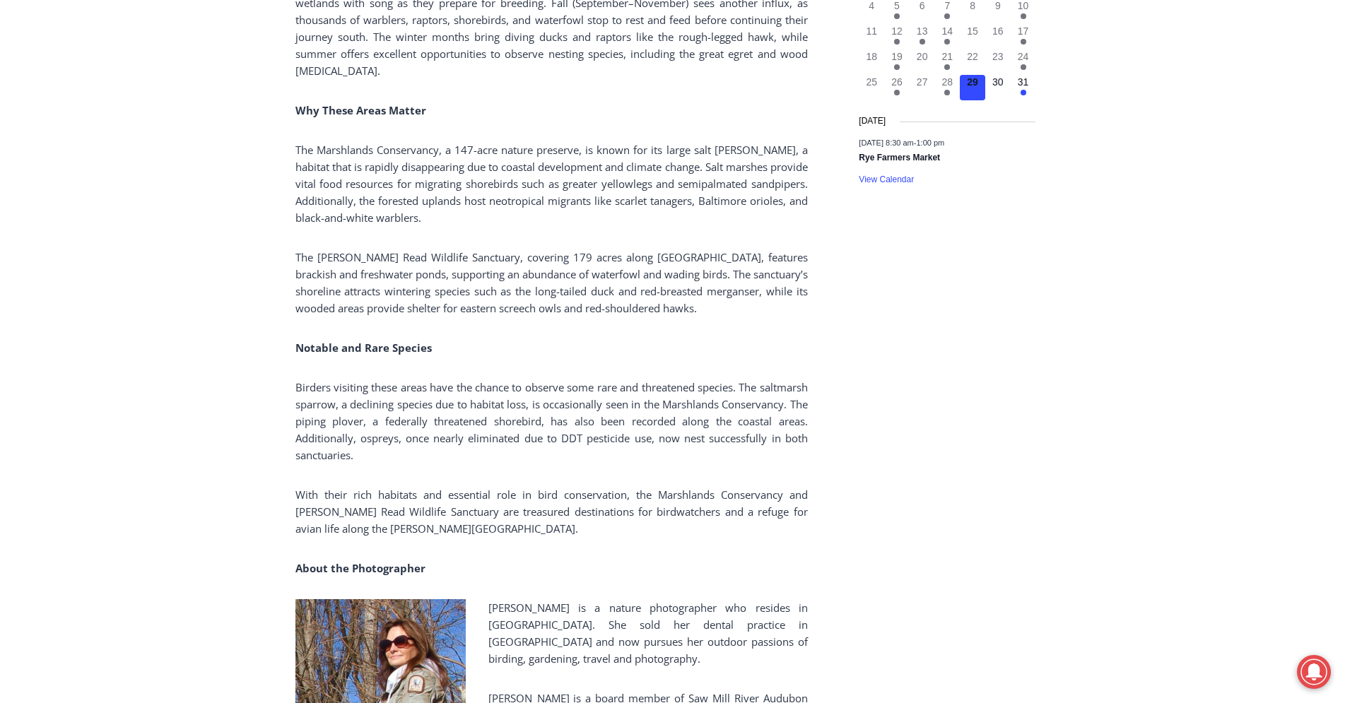
scroll to position [2162, 0]
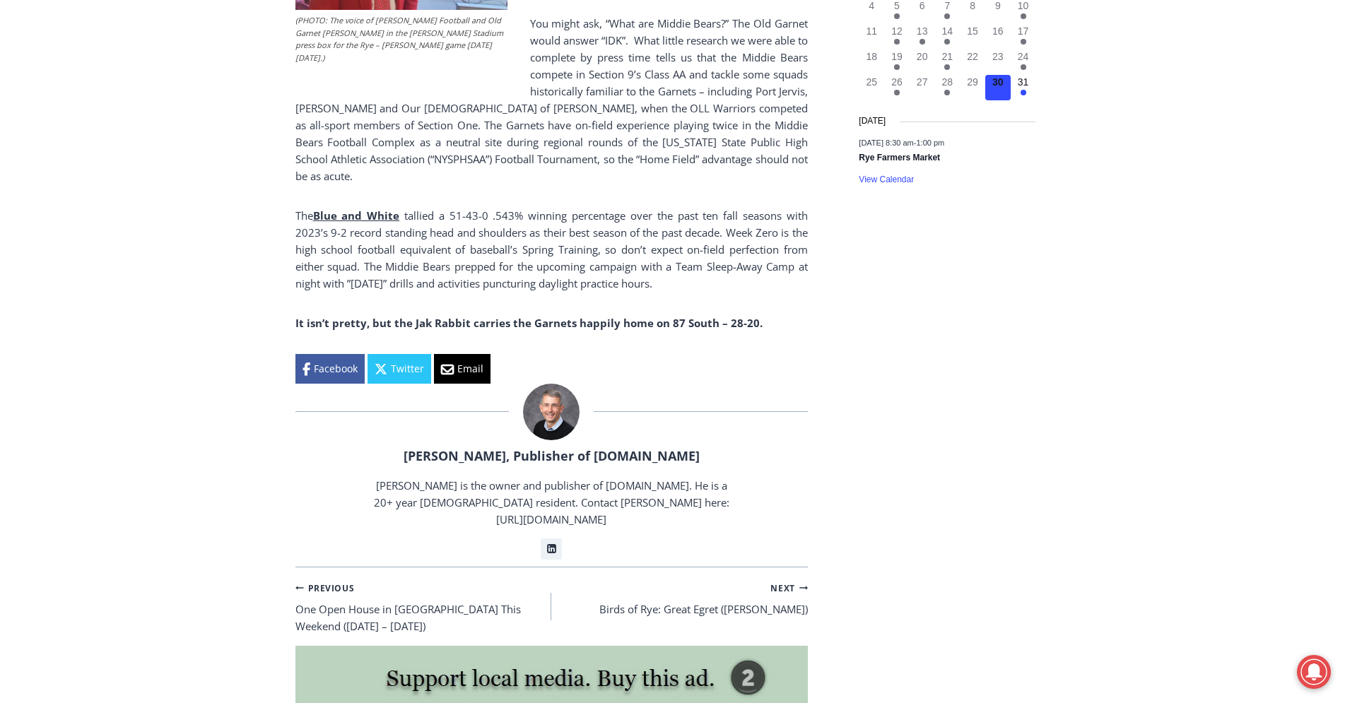
scroll to position [2162, 0]
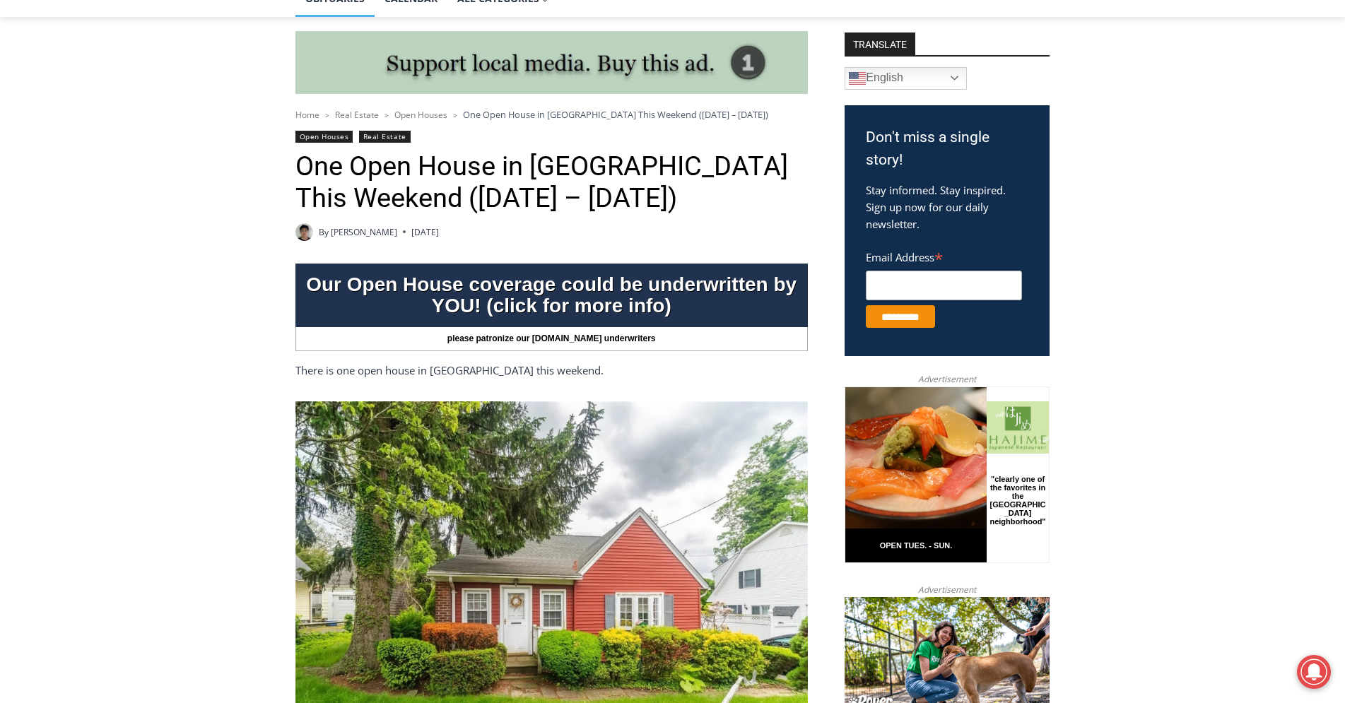
scroll to position [793, 0]
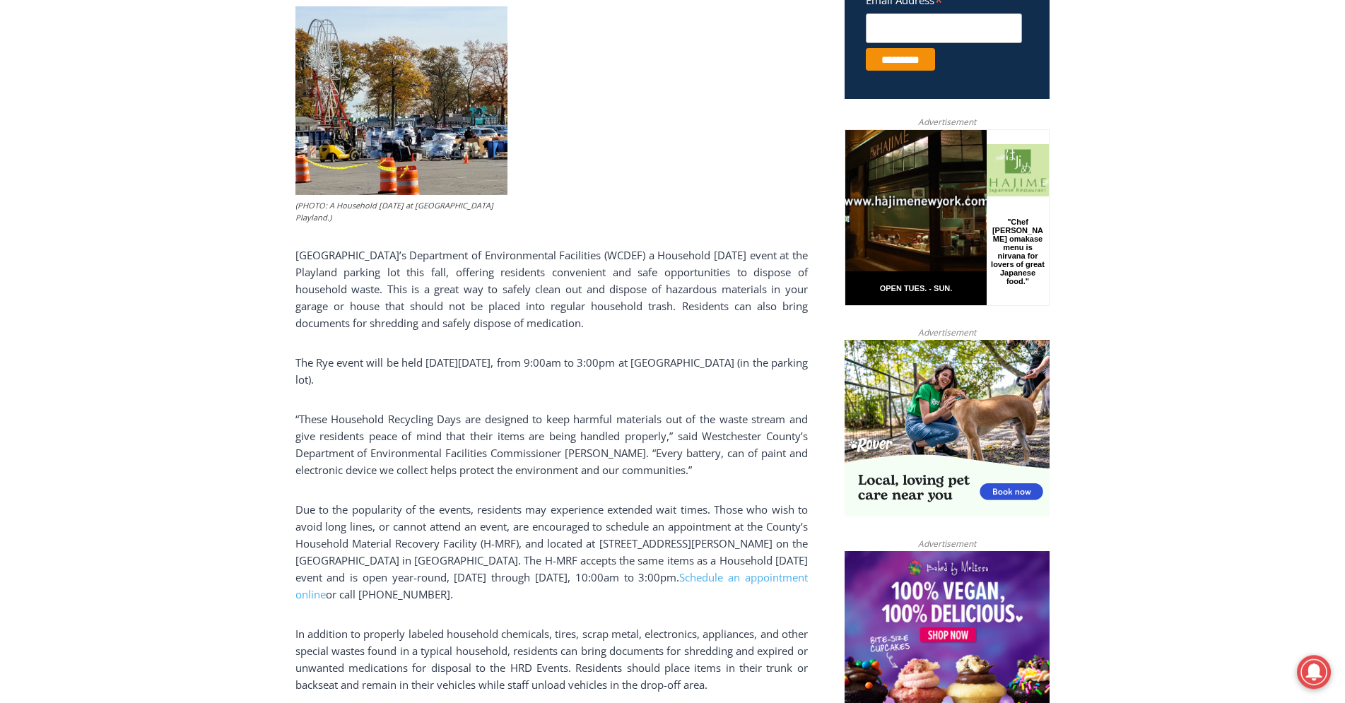
scroll to position [577, 0]
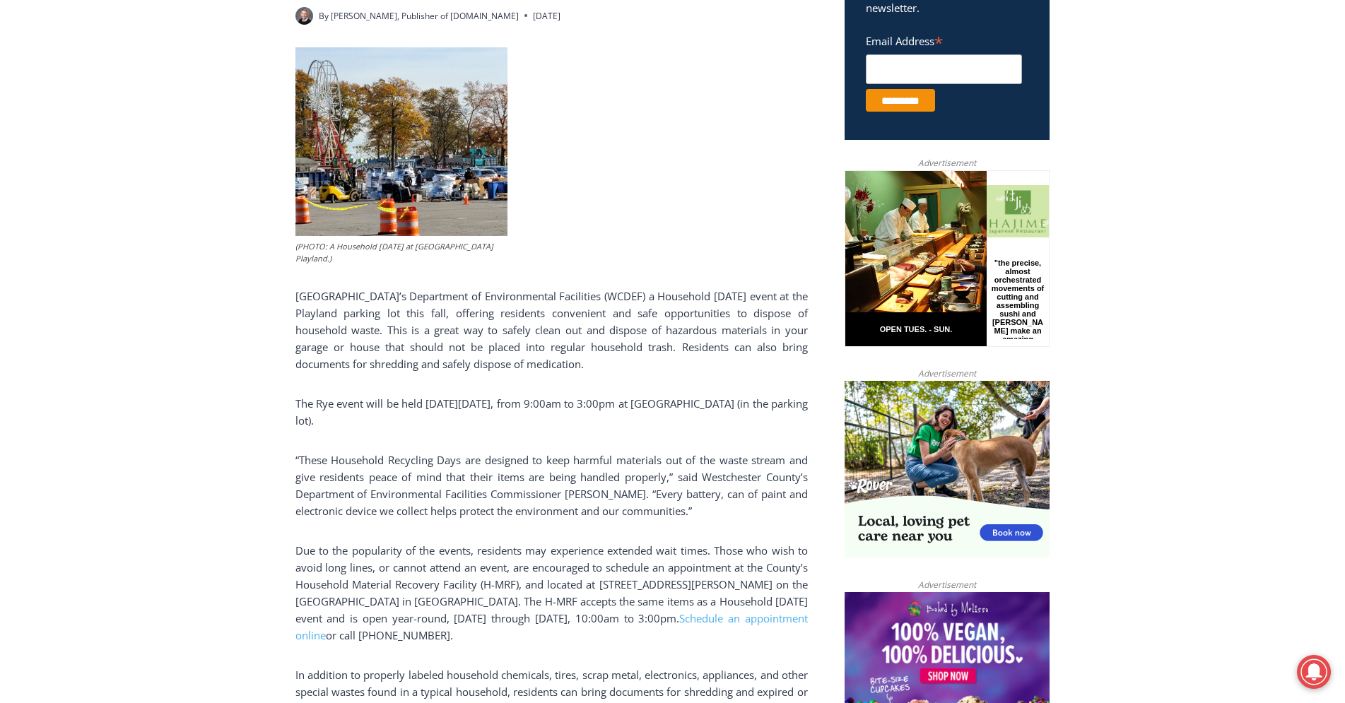
click at [355, 694] on p "In addition to properly labeled household chemicals, tires, scrap metal, electr…" at bounding box center [551, 700] width 512 height 68
